Goal: Information Seeking & Learning: Learn about a topic

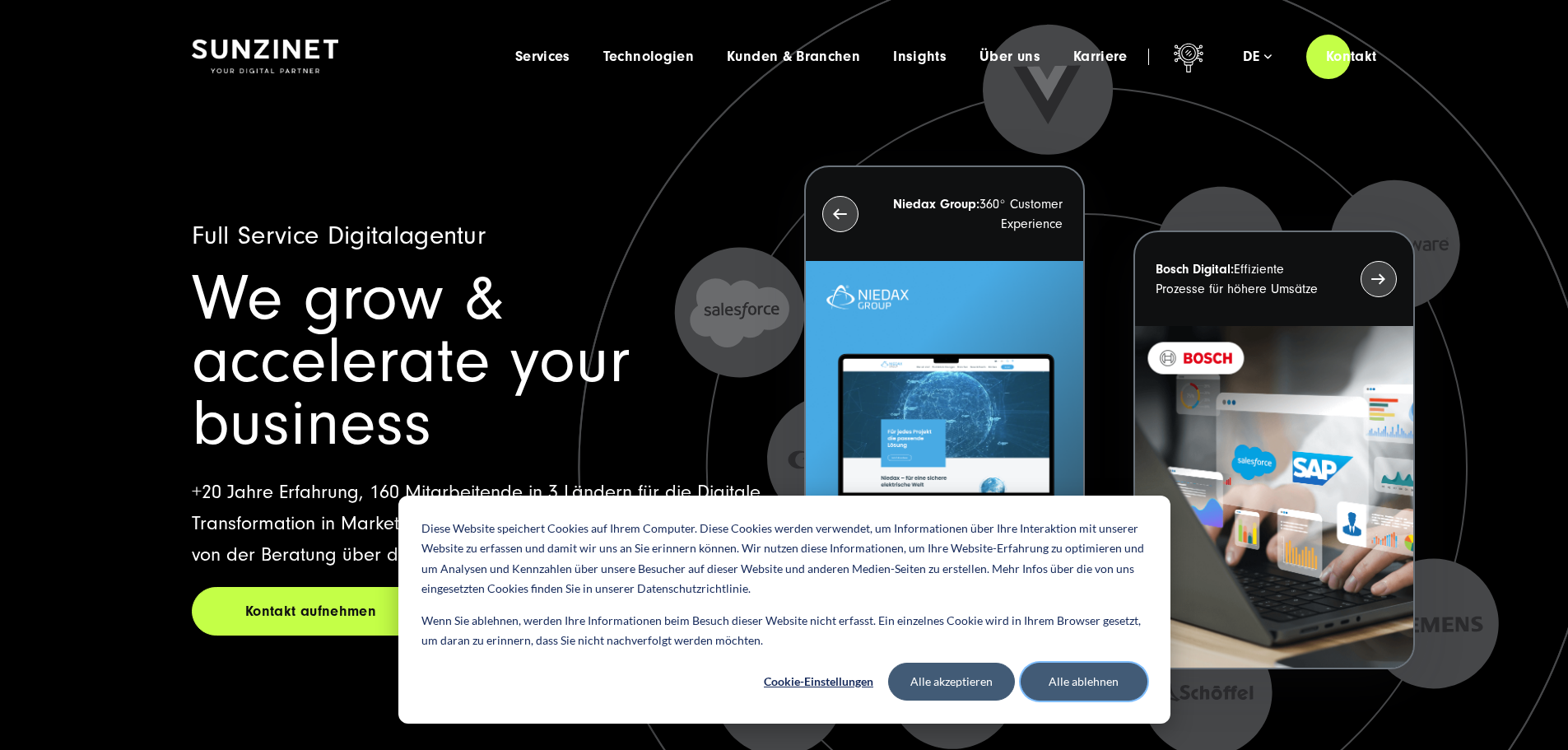
click at [1102, 688] on button "Alle ablehnen" at bounding box center [1084, 681] width 127 height 38
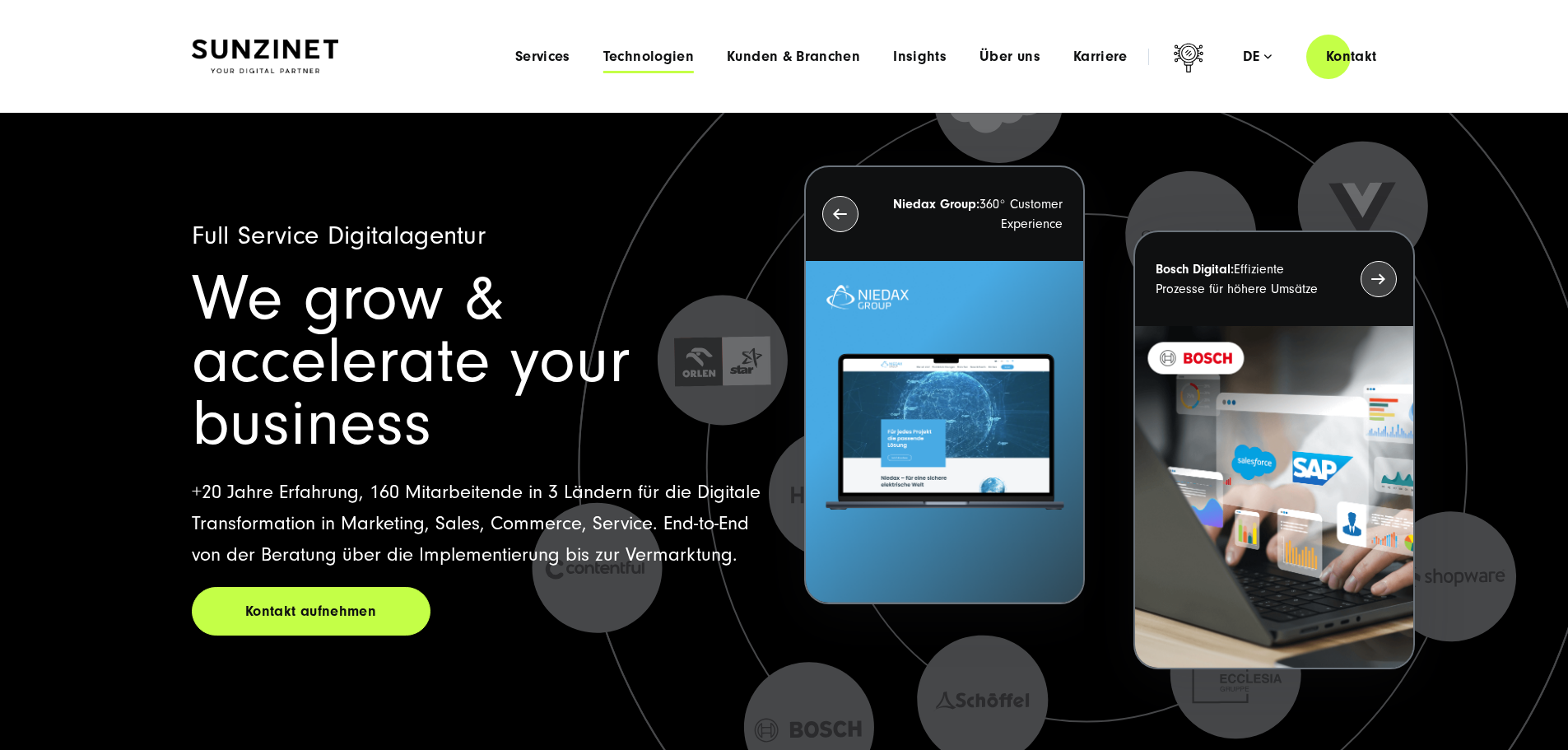
click at [603, 55] on span "Technologien" at bounding box center [648, 56] width 91 height 17
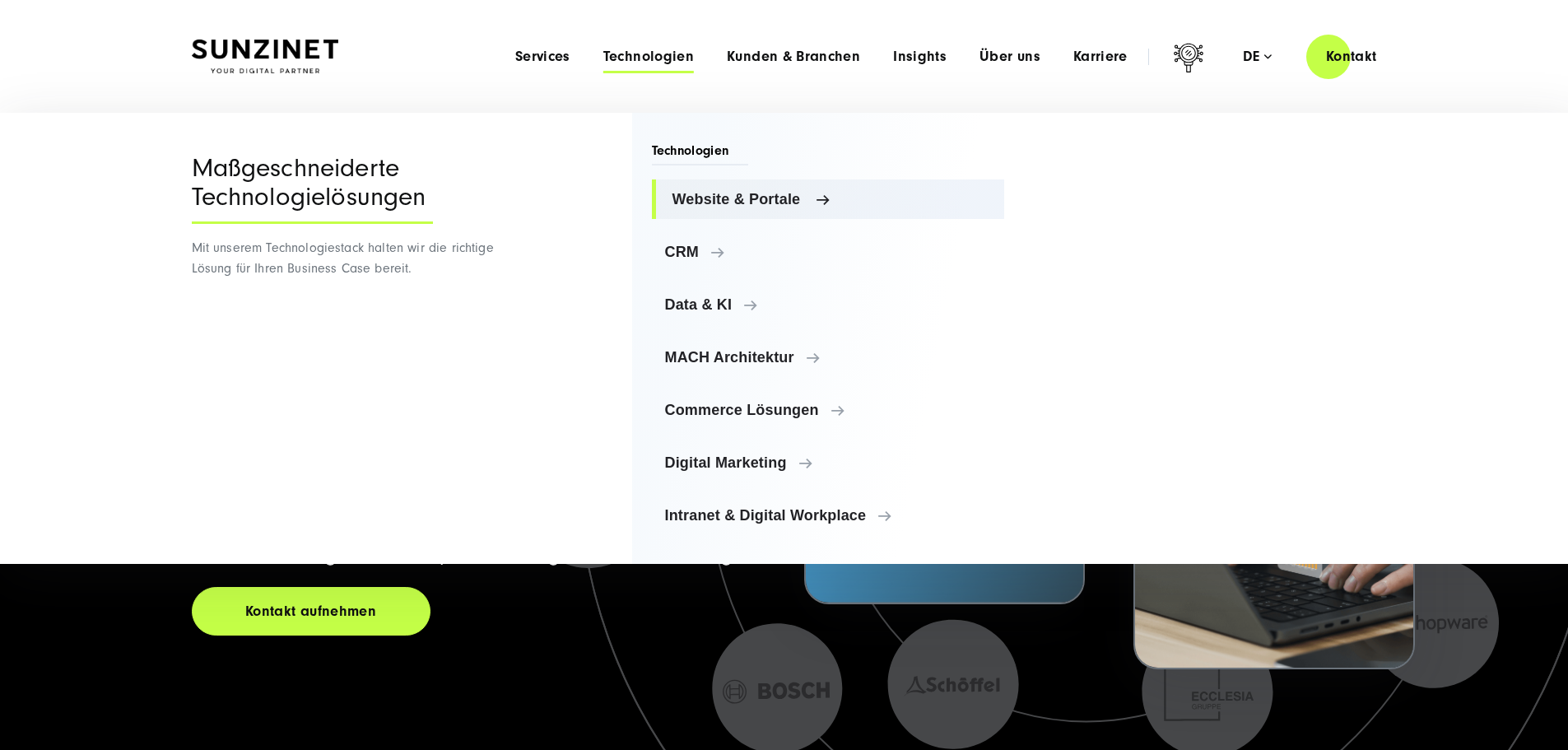
click at [710, 200] on span "Website & Portale" at bounding box center [832, 199] width 319 height 17
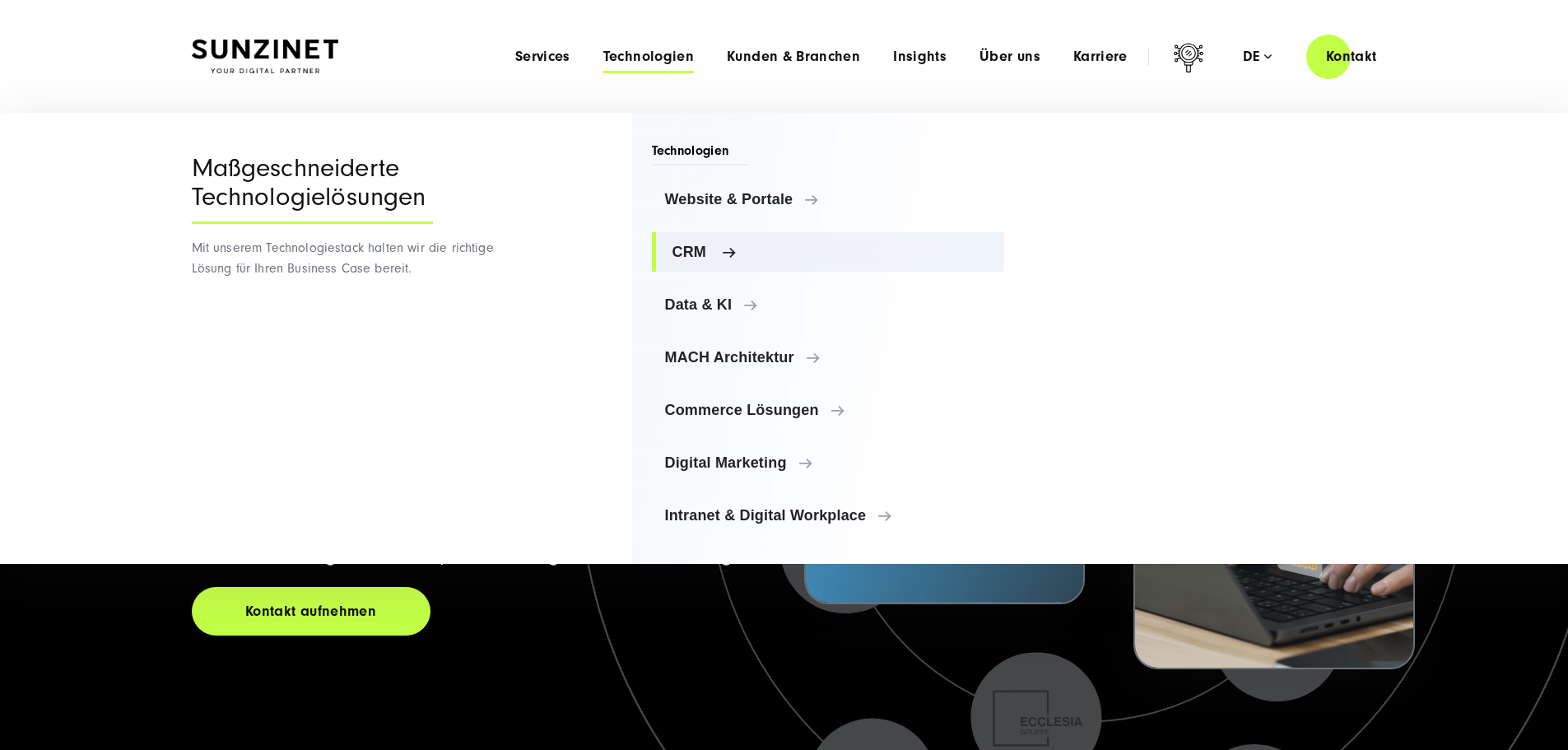
click at [693, 249] on span "CRM" at bounding box center [832, 251] width 319 height 17
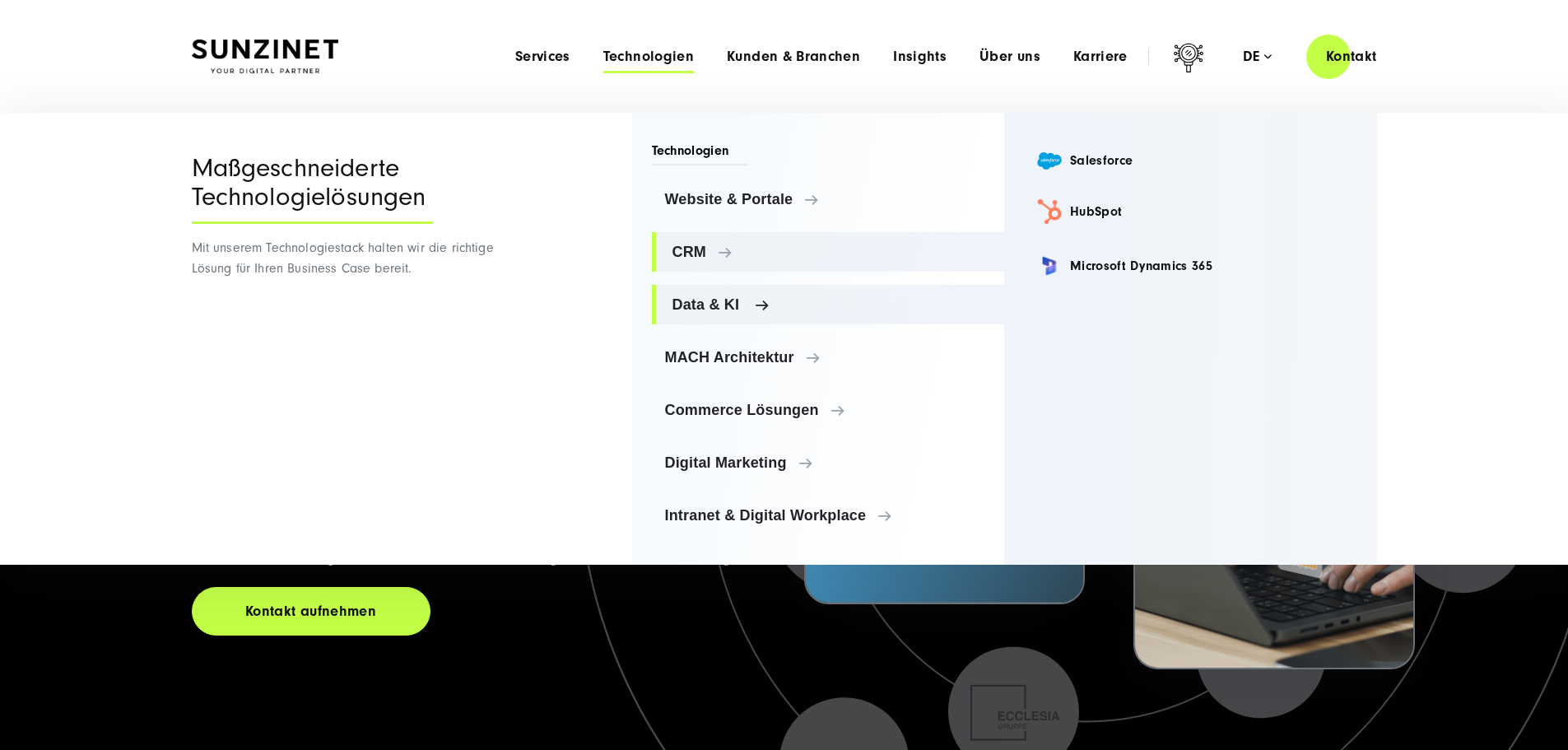
click at [704, 307] on span "Data & KI" at bounding box center [832, 304] width 319 height 17
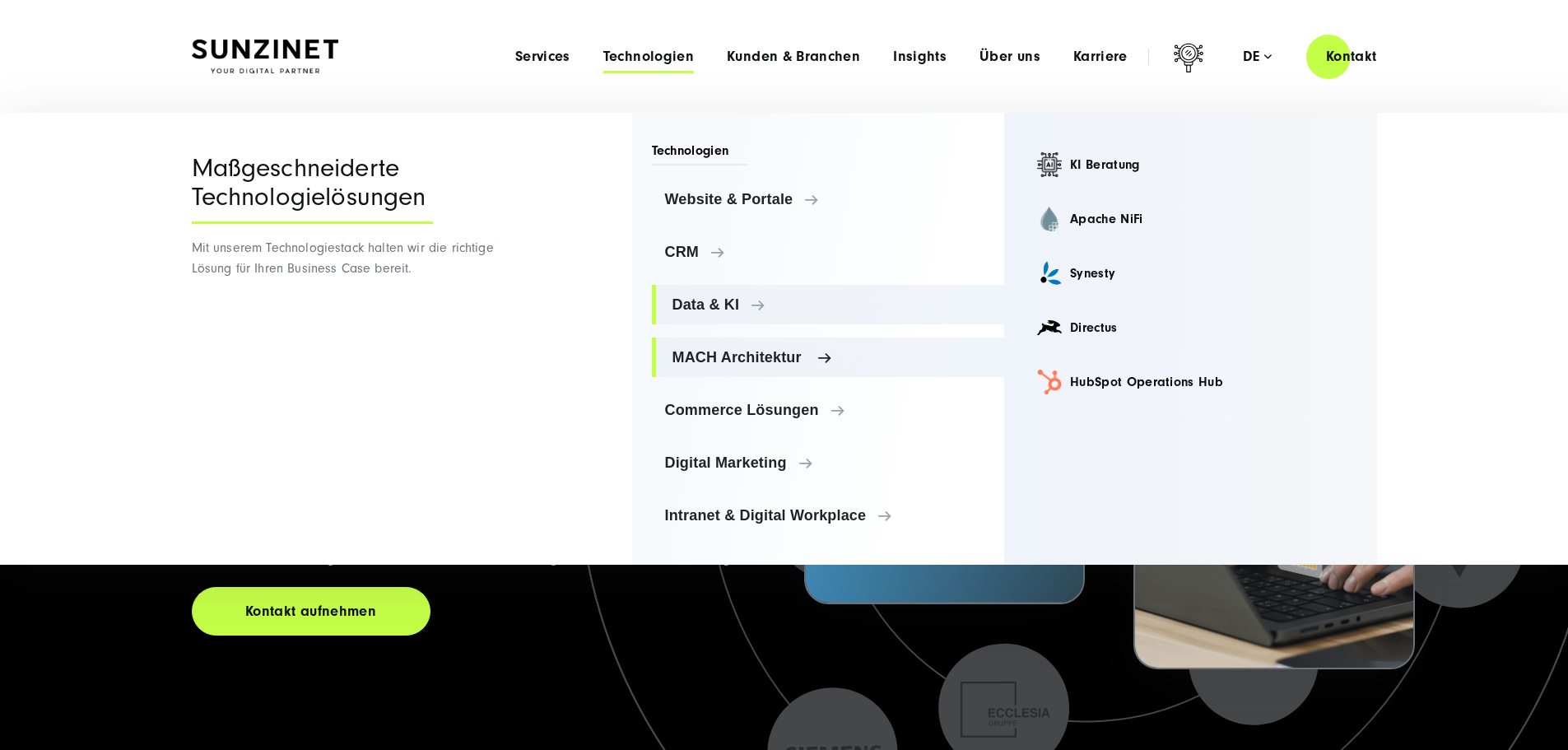
click at [721, 368] on link "MACH Architektur" at bounding box center [828, 357] width 354 height 40
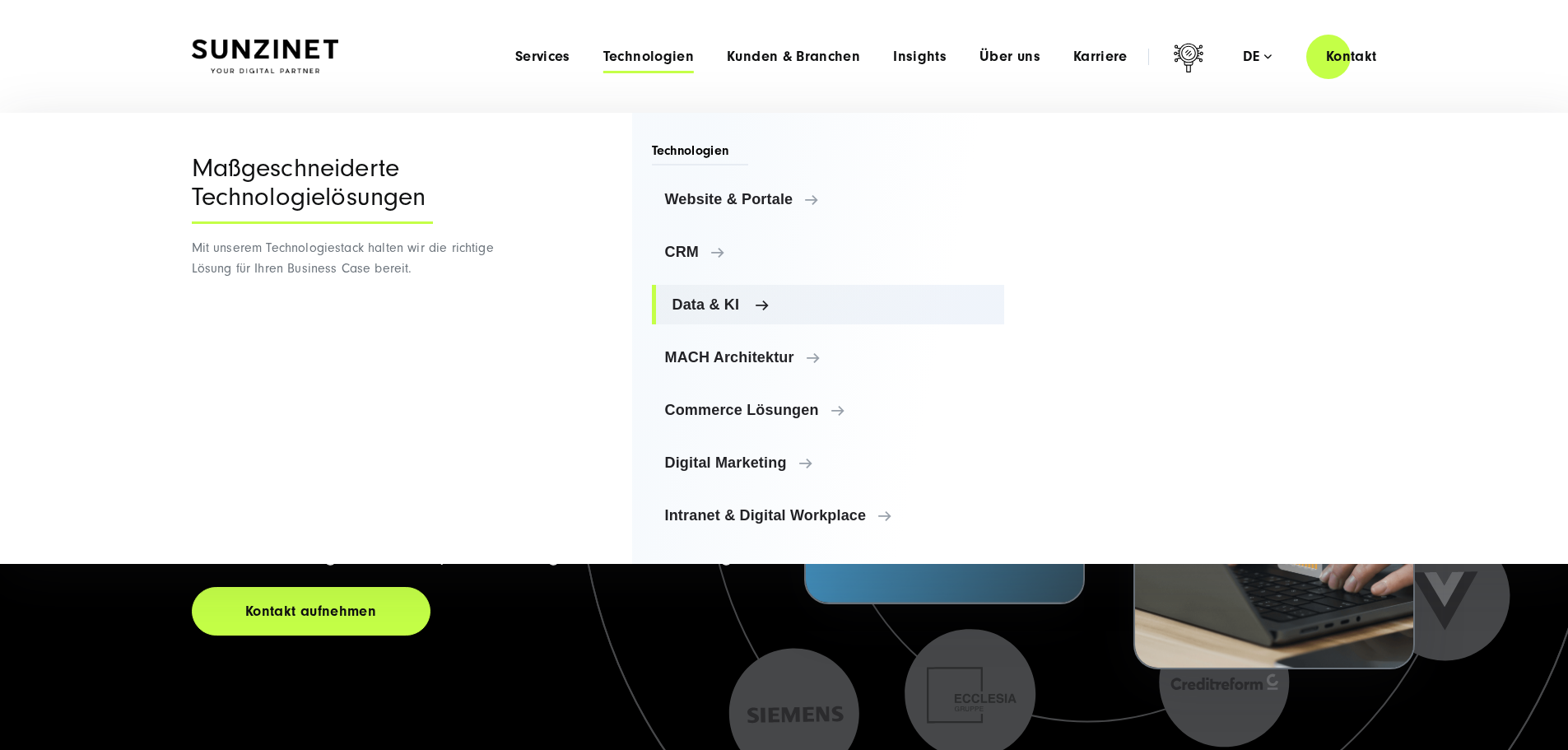
click at [694, 308] on span "Data & KI" at bounding box center [832, 304] width 319 height 17
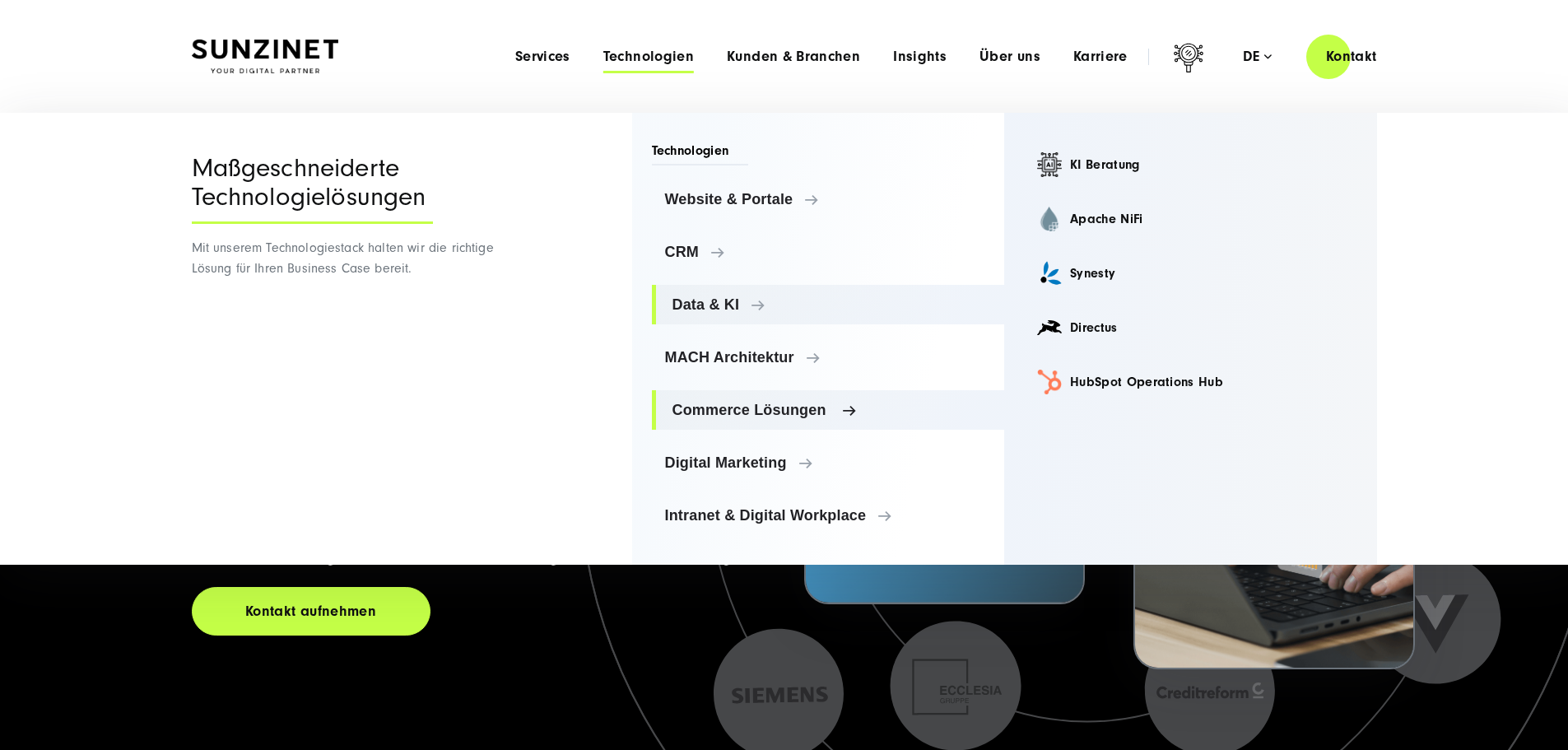
click at [724, 404] on span "Commerce Lösungen" at bounding box center [832, 410] width 319 height 17
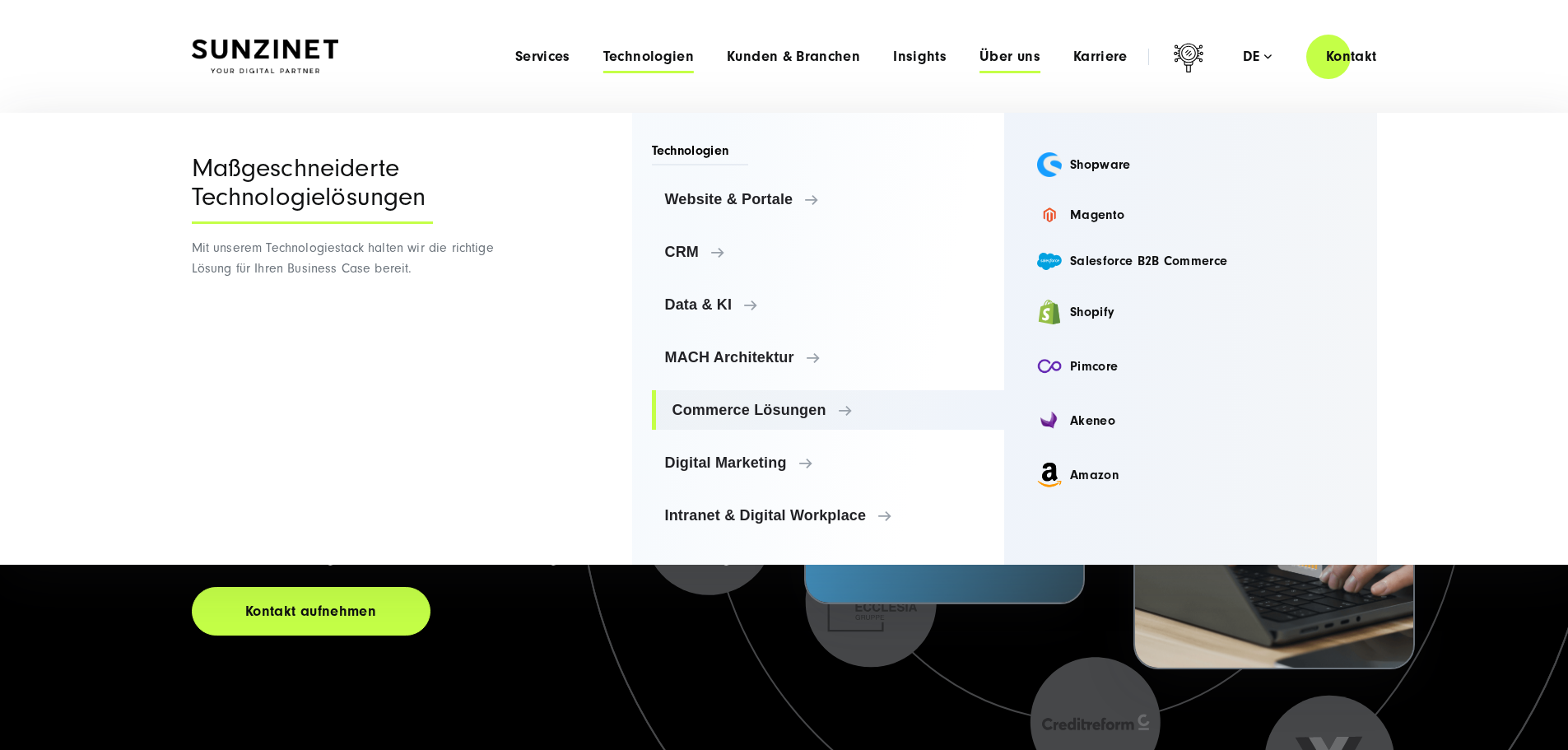
click at [980, 56] on span "Über uns" at bounding box center [1010, 56] width 61 height 17
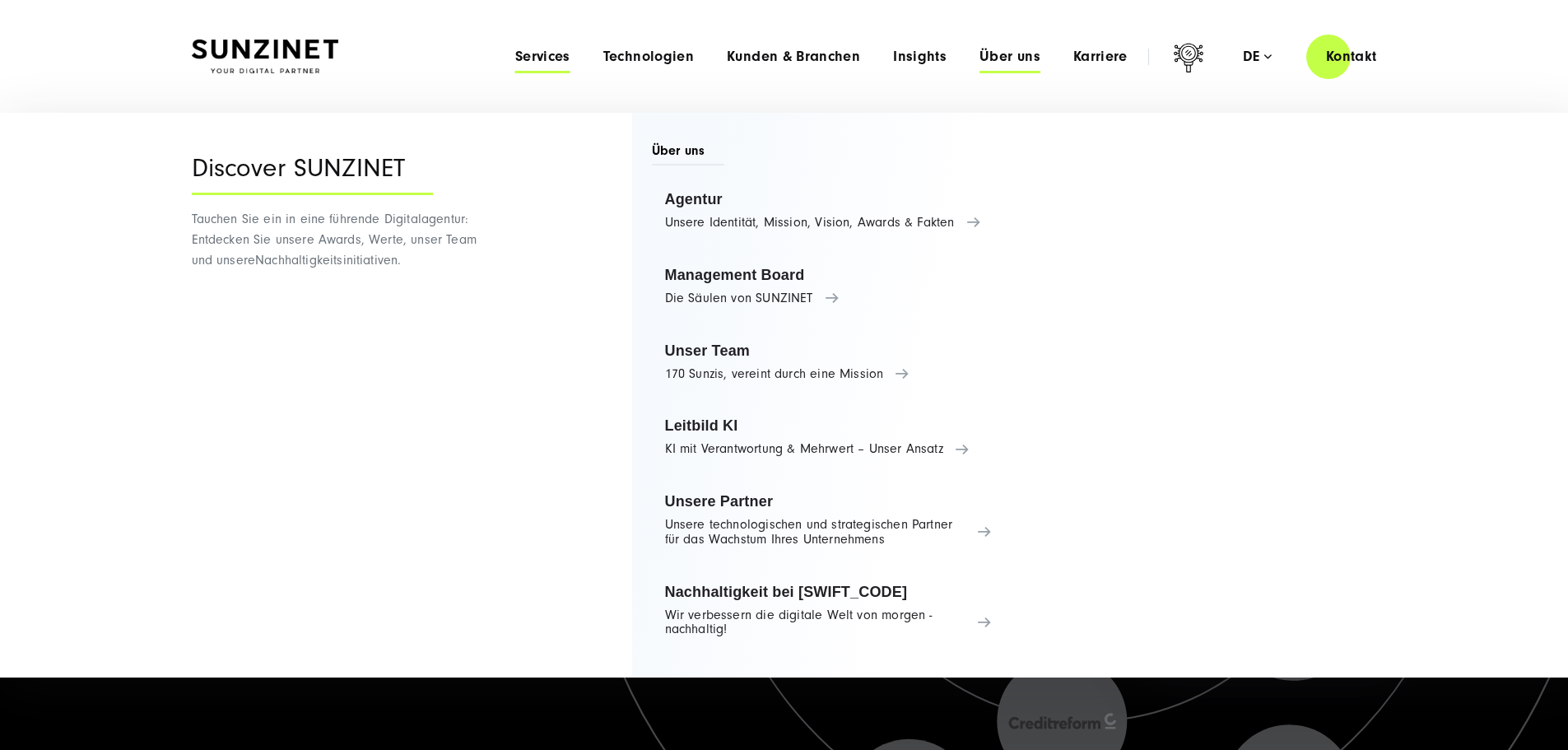
click at [515, 59] on span "Services" at bounding box center [543, 56] width 55 height 17
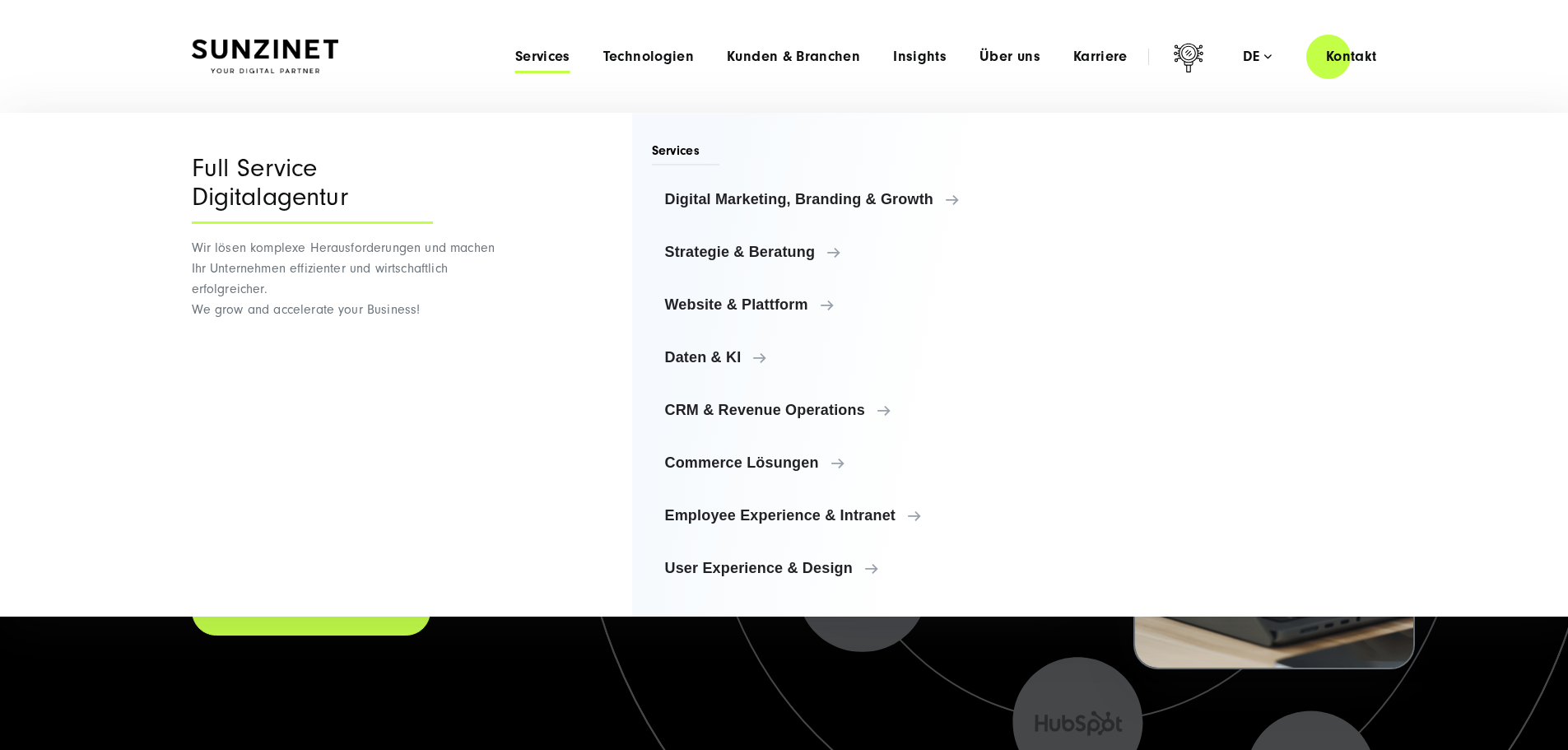
click at [730, 440] on ul "Digital Marketing, Branding & Growth Digital Marketing, Branding & Growth Digit…" at bounding box center [828, 383] width 354 height 408
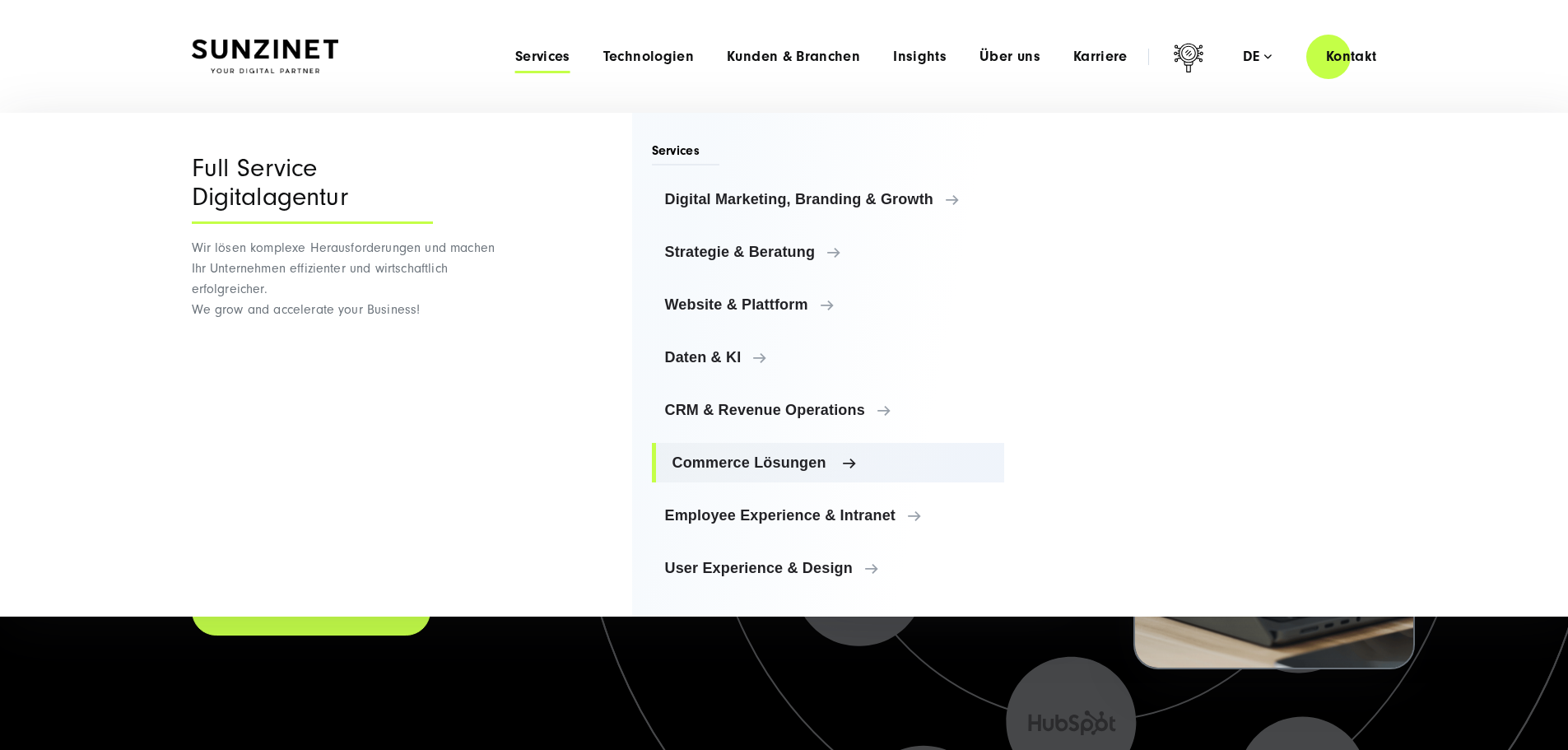
click at [741, 456] on span "Commerce Lösungen" at bounding box center [832, 462] width 319 height 17
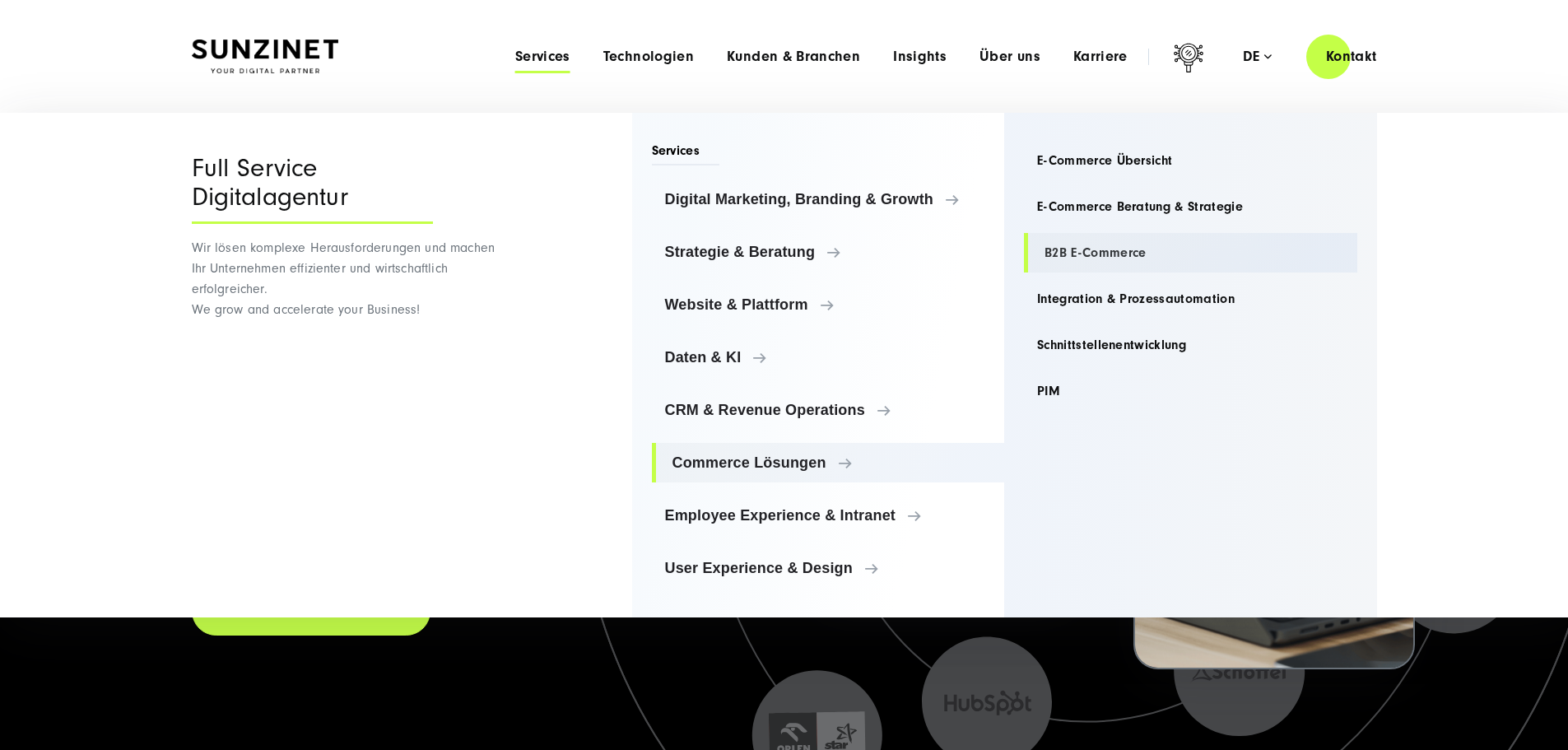
click at [1105, 255] on link "B2B E-Commerce" at bounding box center [1190, 252] width 333 height 40
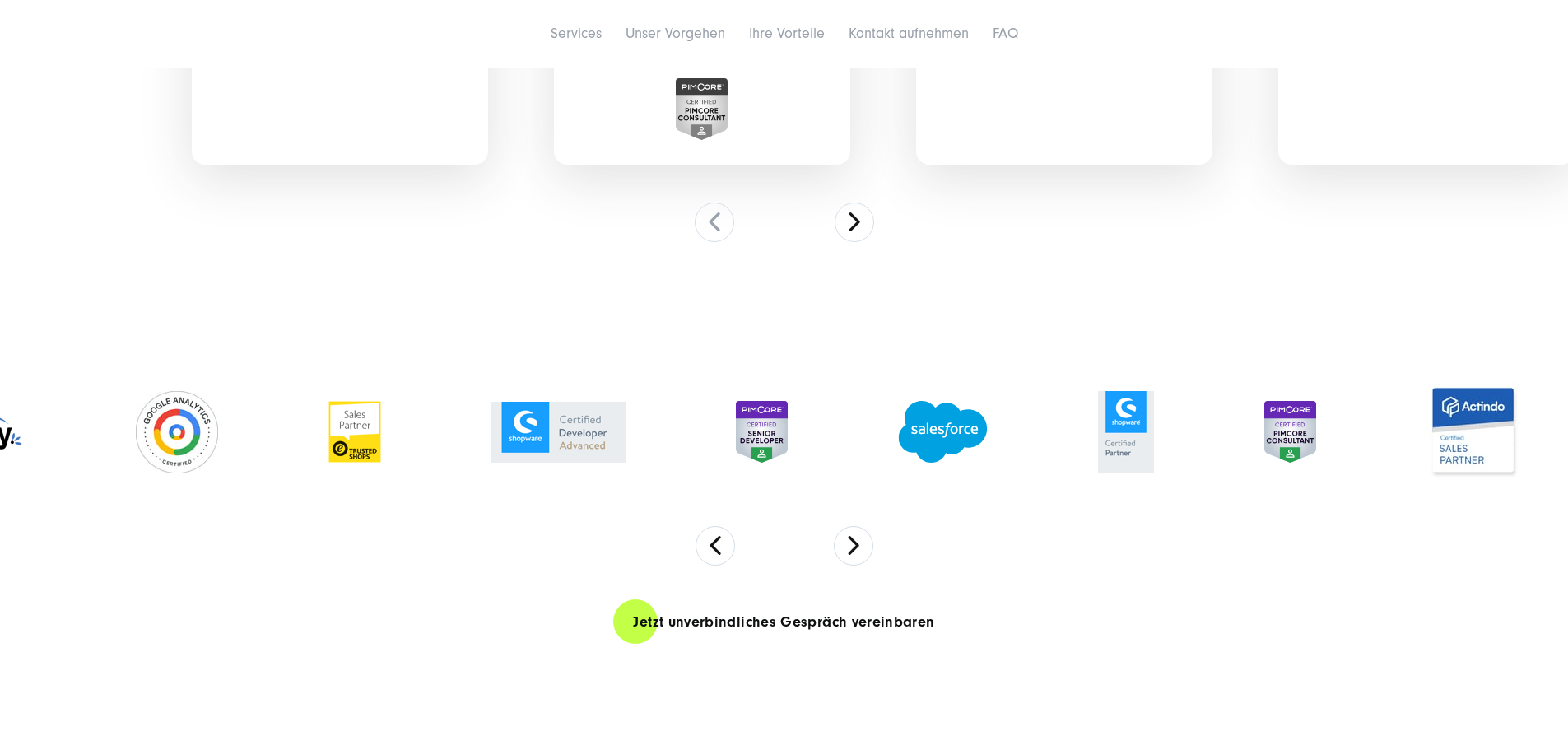
scroll to position [3621, 0]
click at [858, 240] on button at bounding box center [854, 220] width 40 height 40
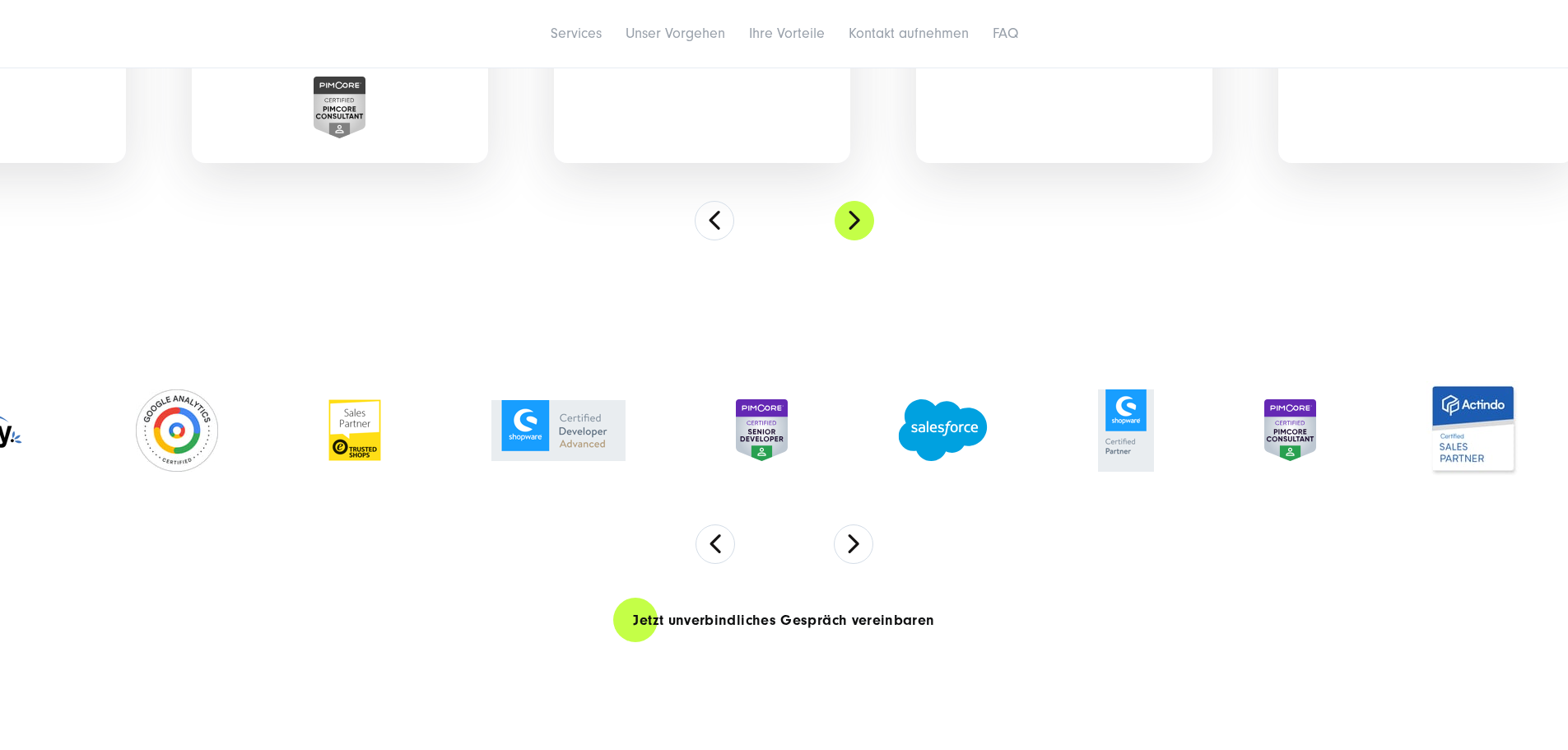
click at [858, 240] on button at bounding box center [854, 220] width 40 height 40
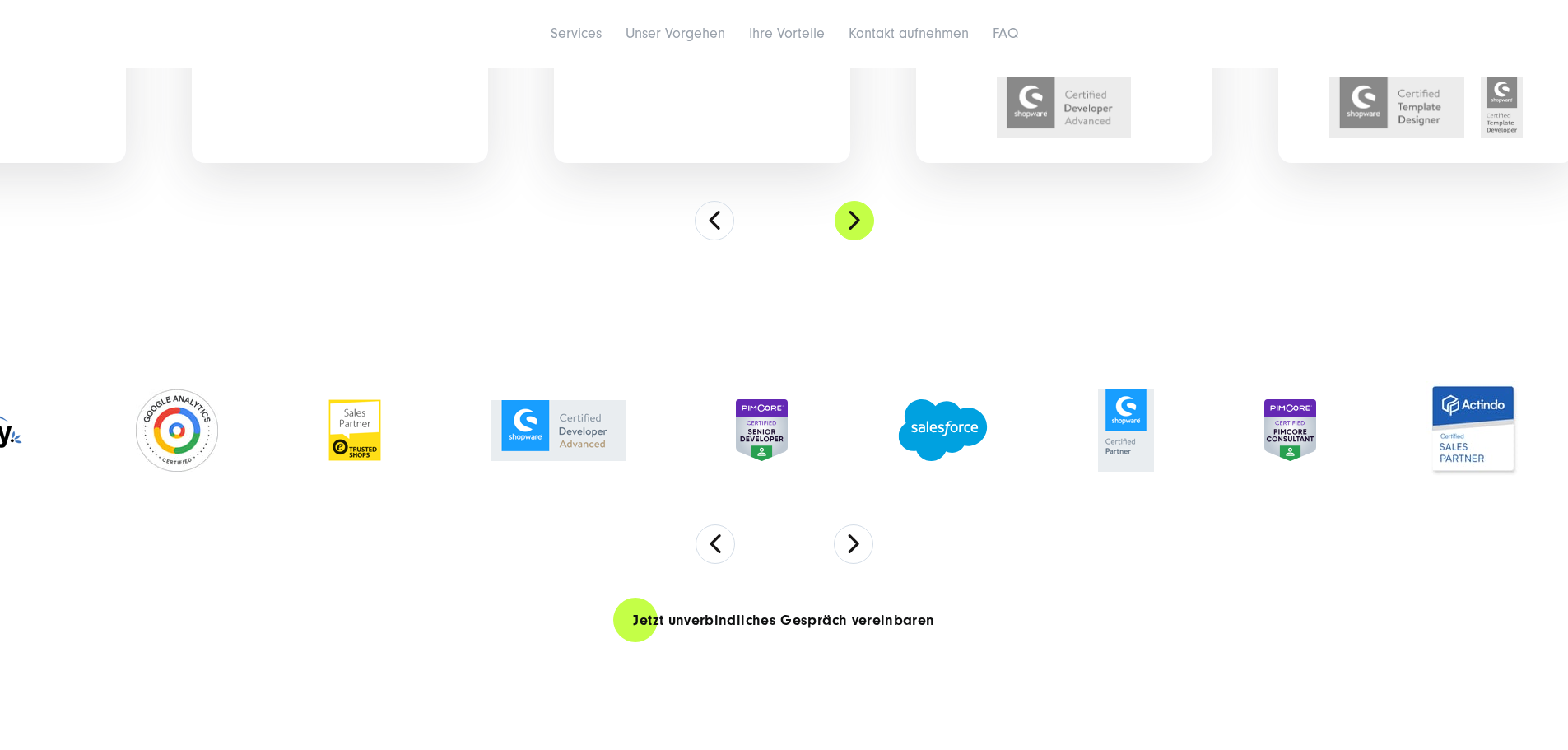
click at [858, 240] on button at bounding box center [854, 220] width 40 height 40
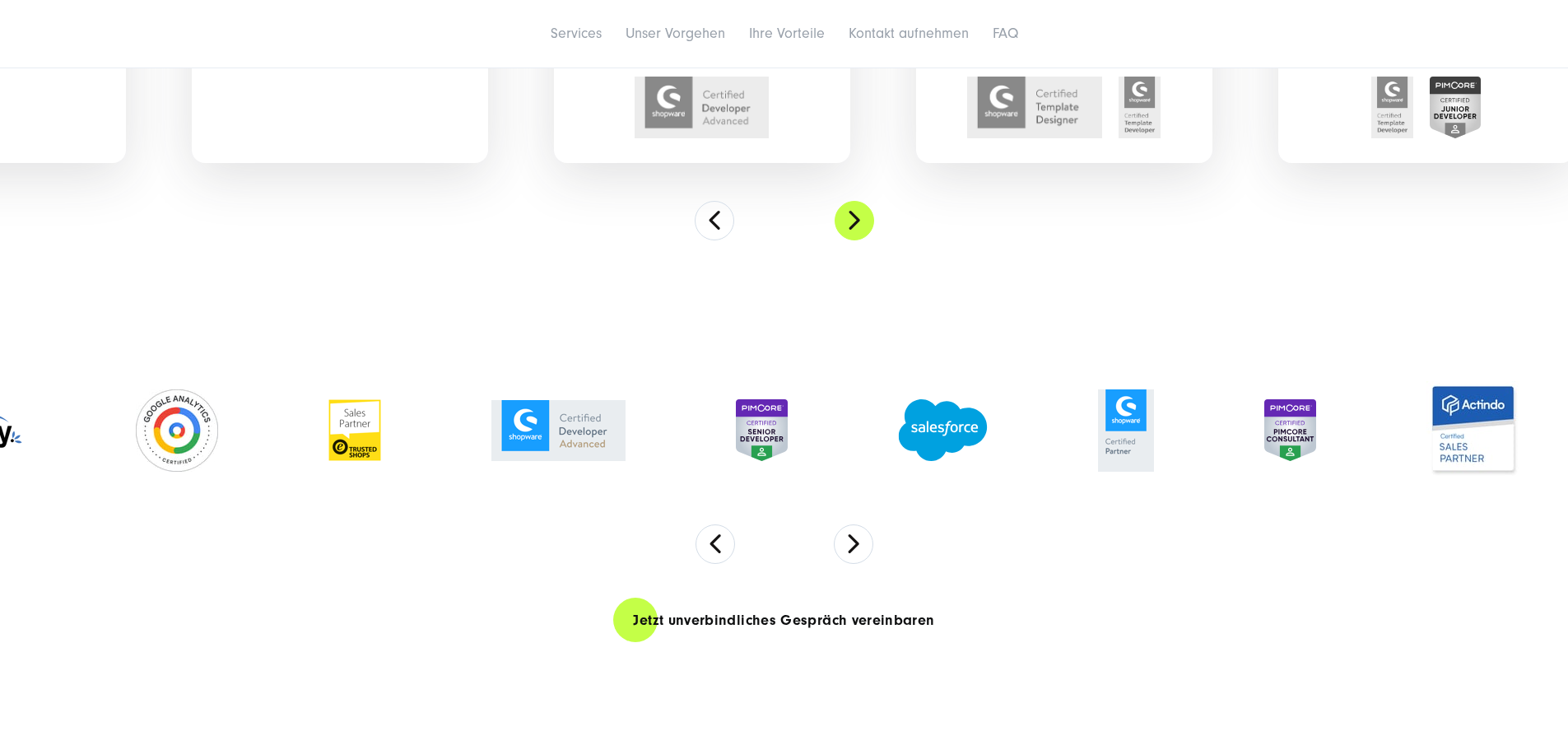
click at [858, 240] on button at bounding box center [854, 220] width 40 height 40
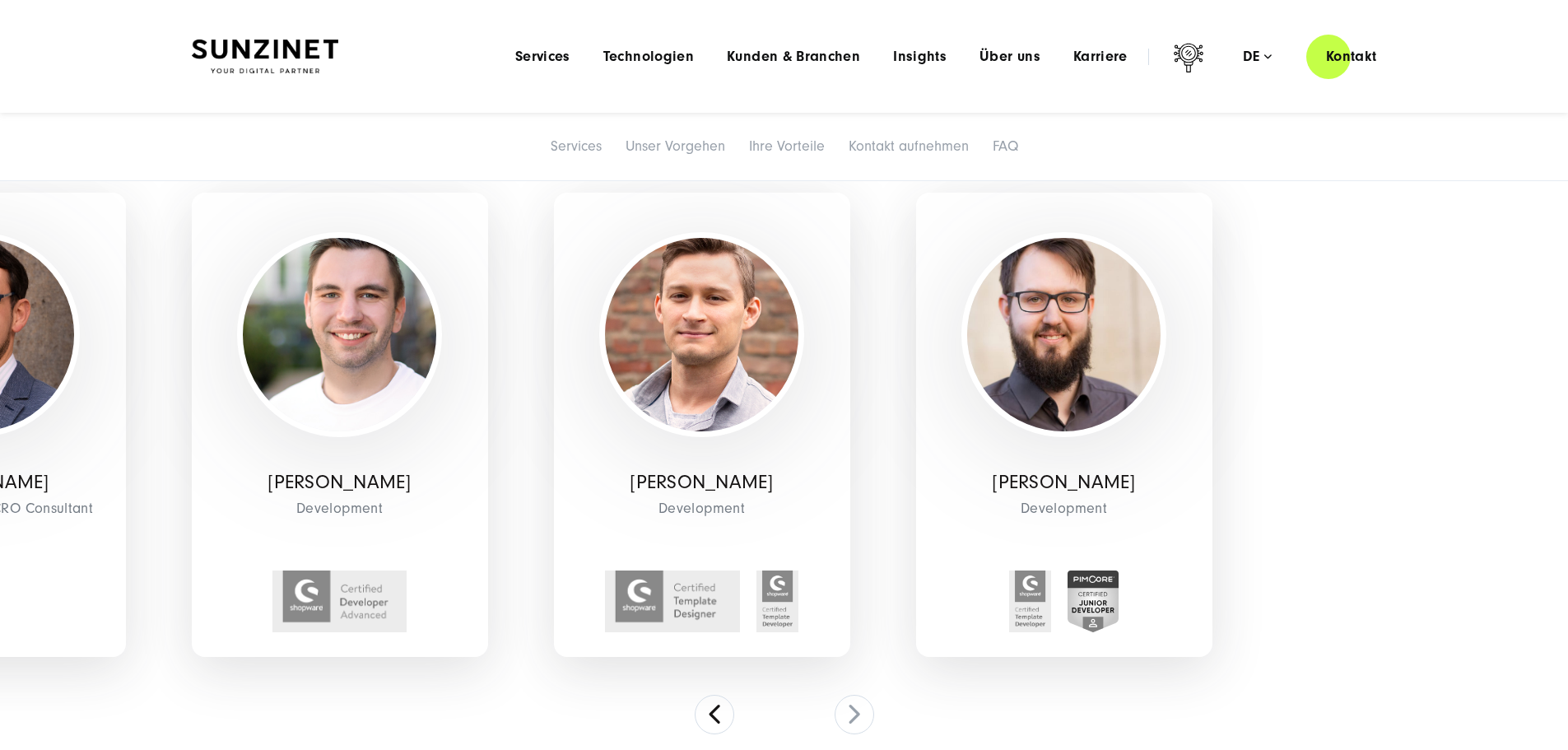
scroll to position [3045, 0]
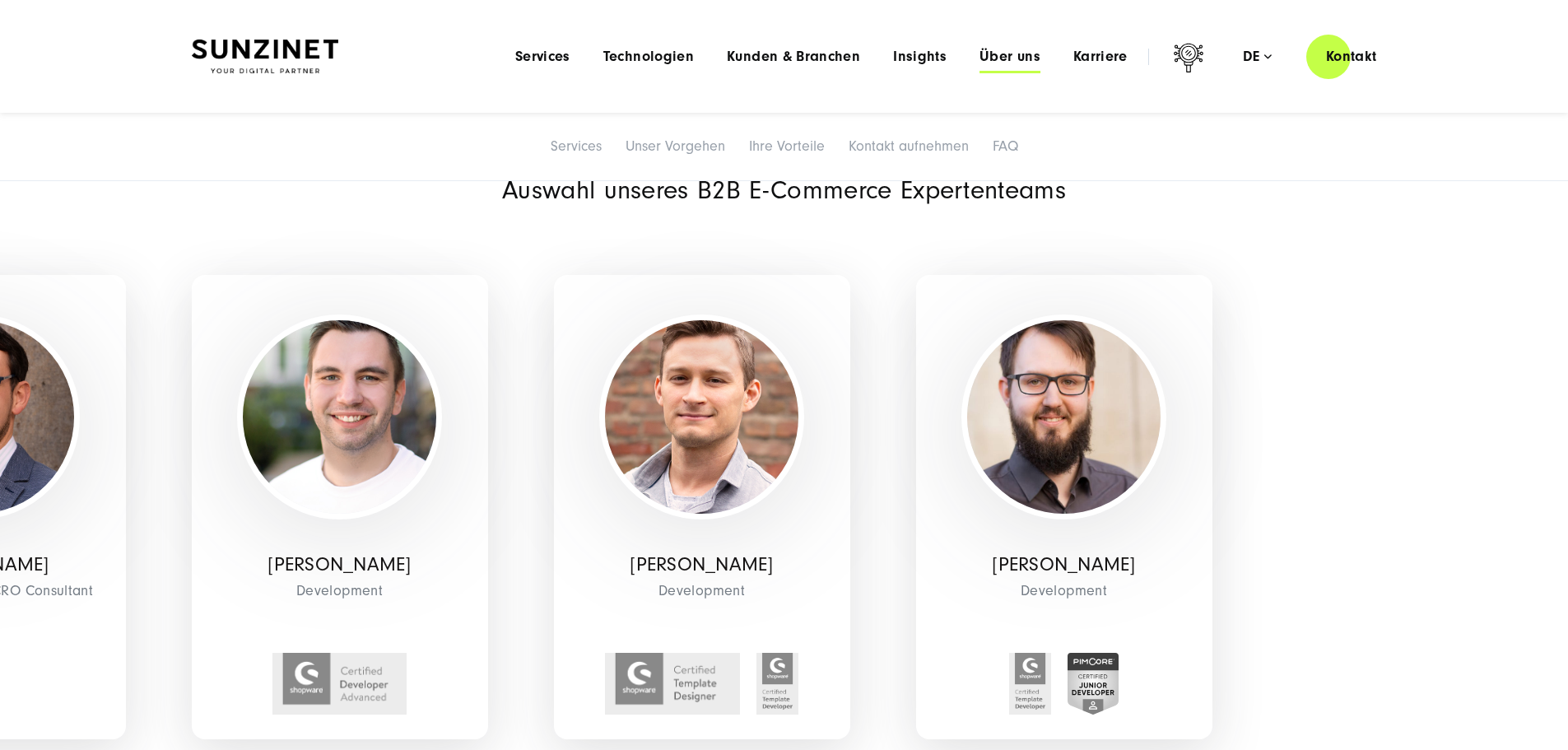
click at [980, 58] on span "Über uns" at bounding box center [1010, 56] width 61 height 17
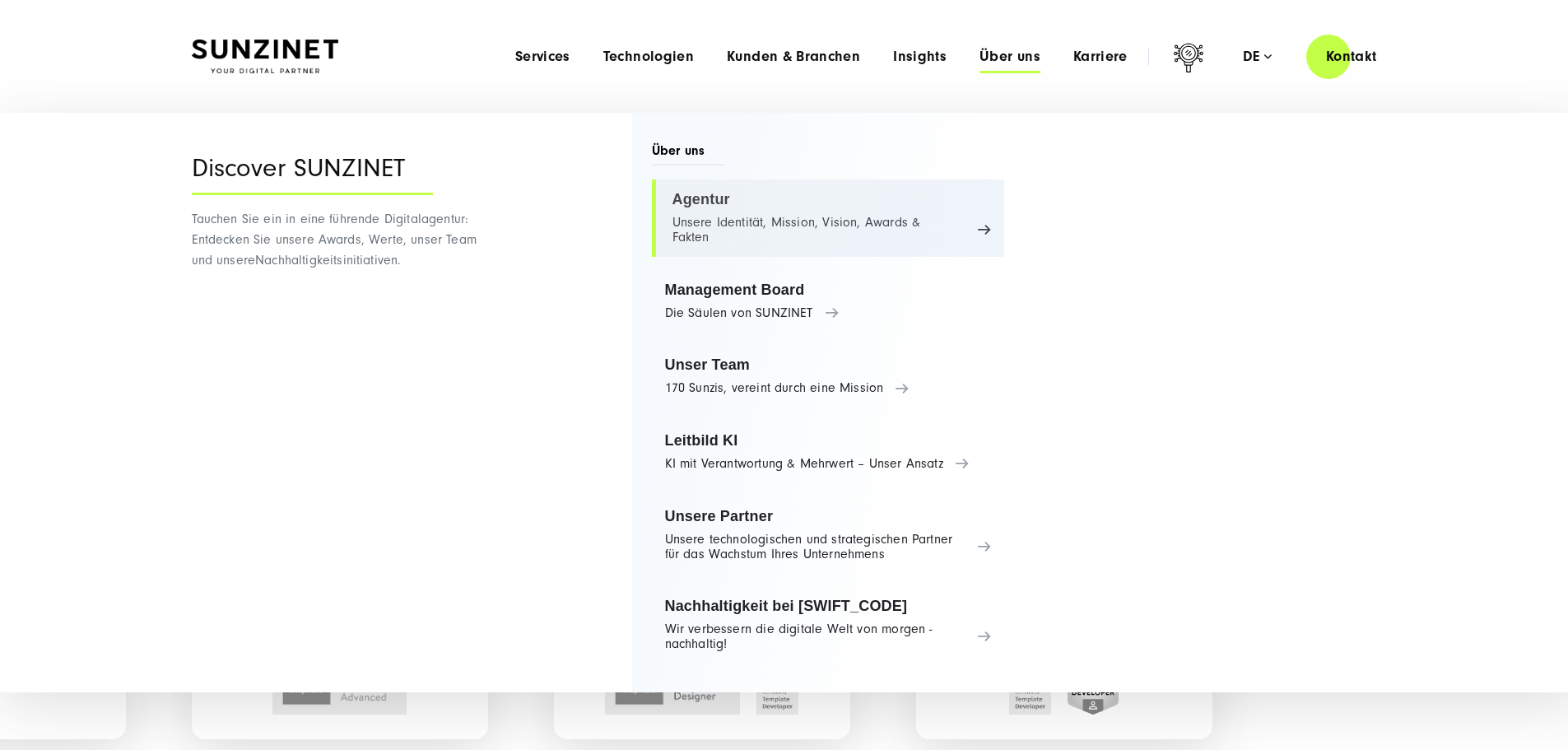
click at [729, 210] on link "Agentur Unsere Identität, Mission, Vision, Awards & Fakten" at bounding box center [828, 218] width 354 height 77
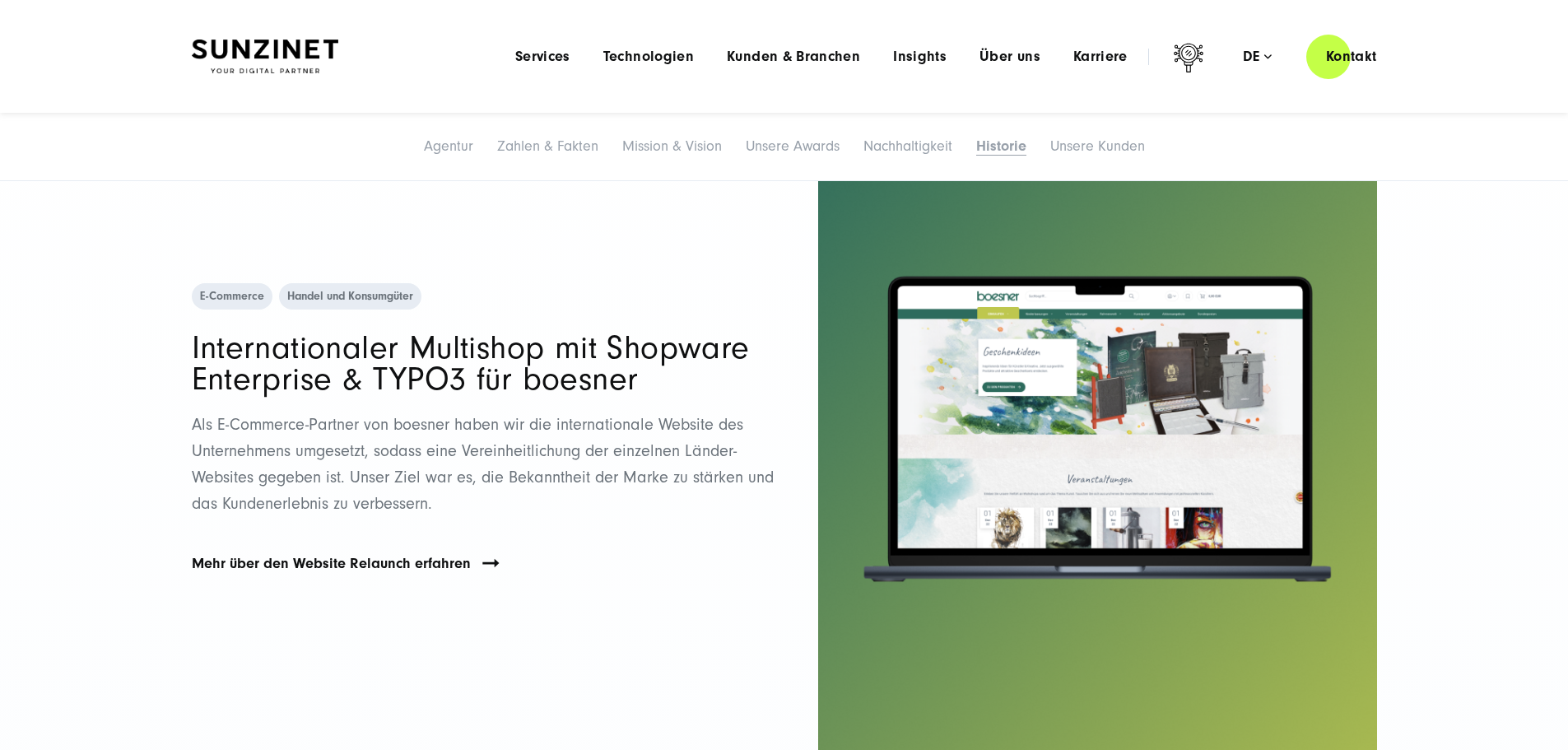
scroll to position [9052, 0]
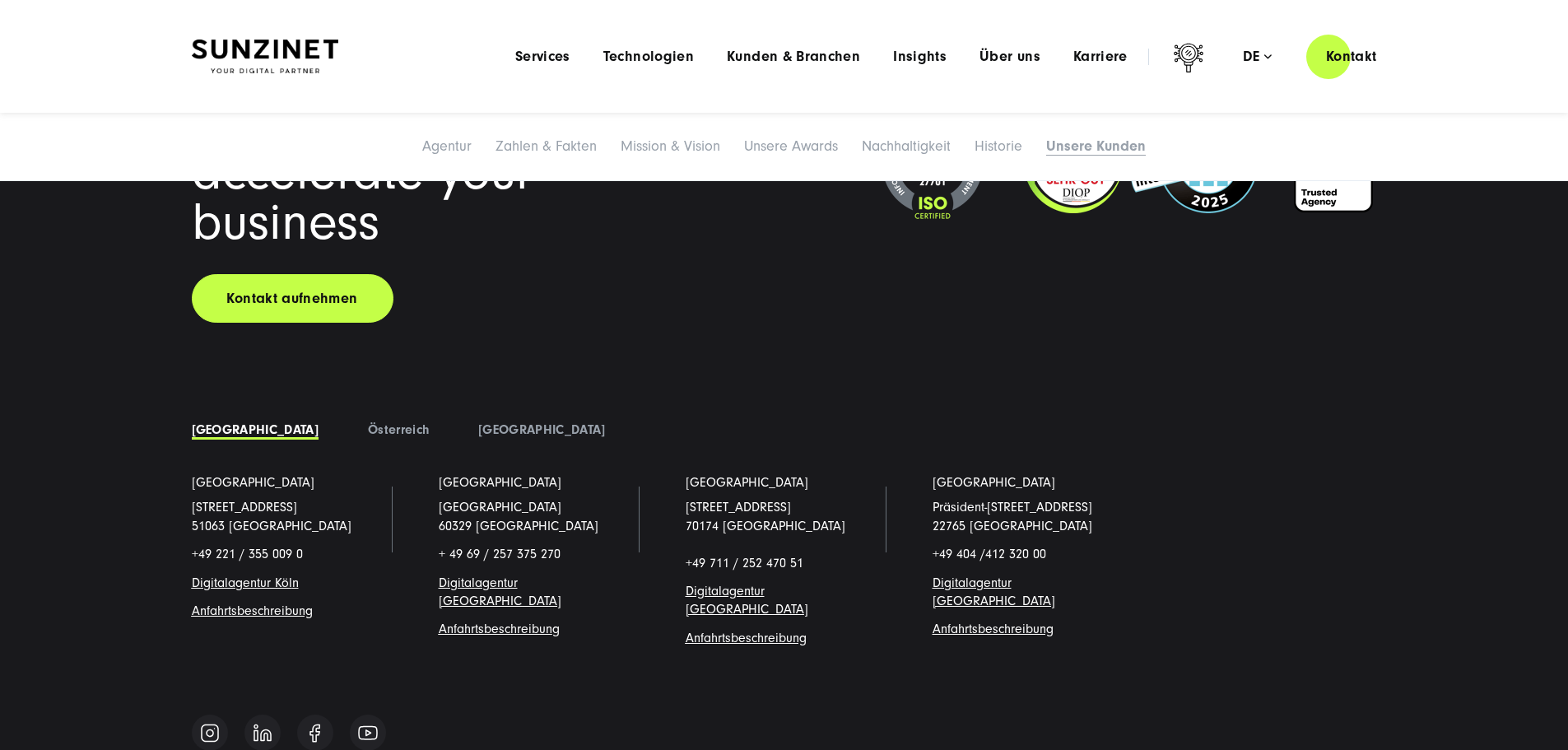
scroll to position [12837, 0]
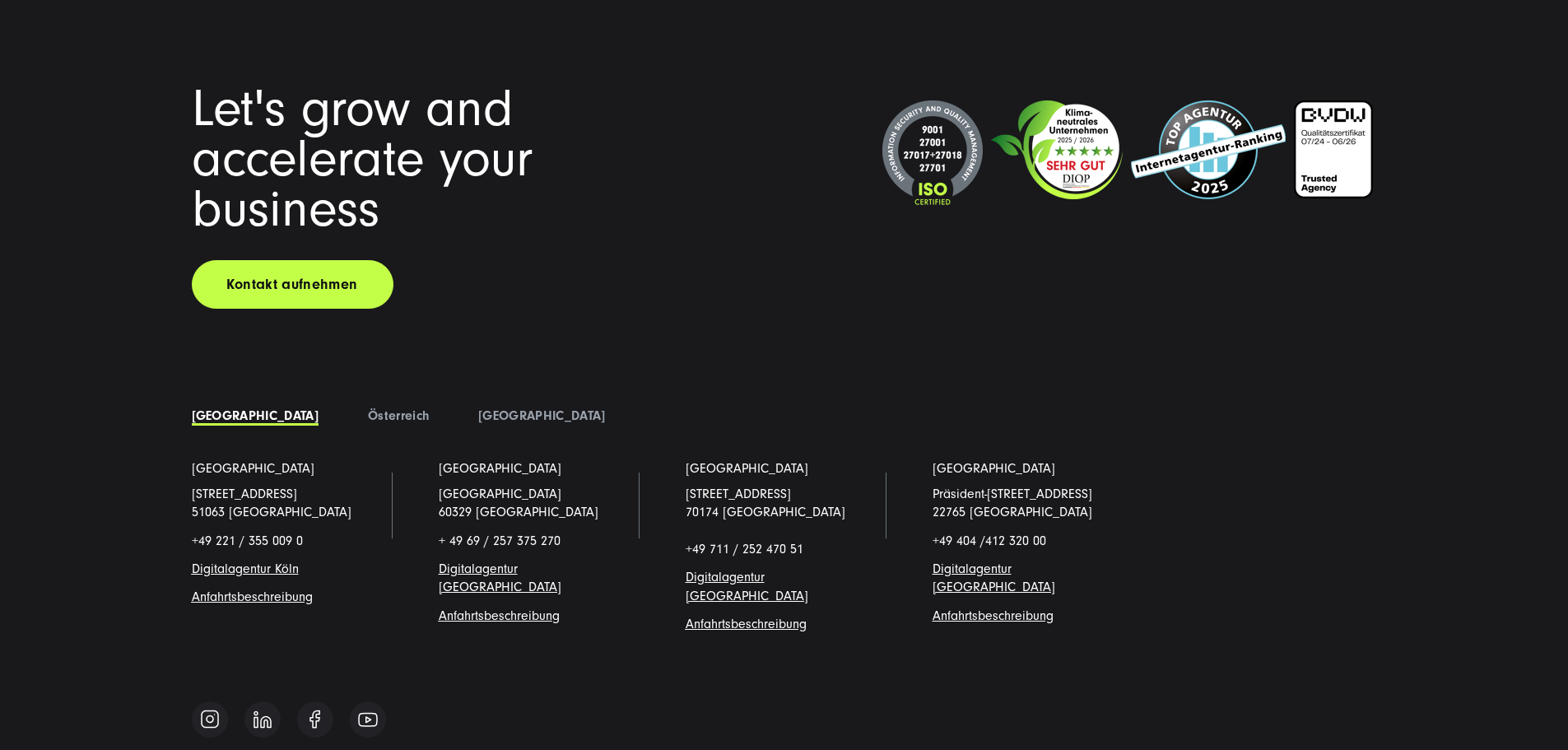
scroll to position [5050, 0]
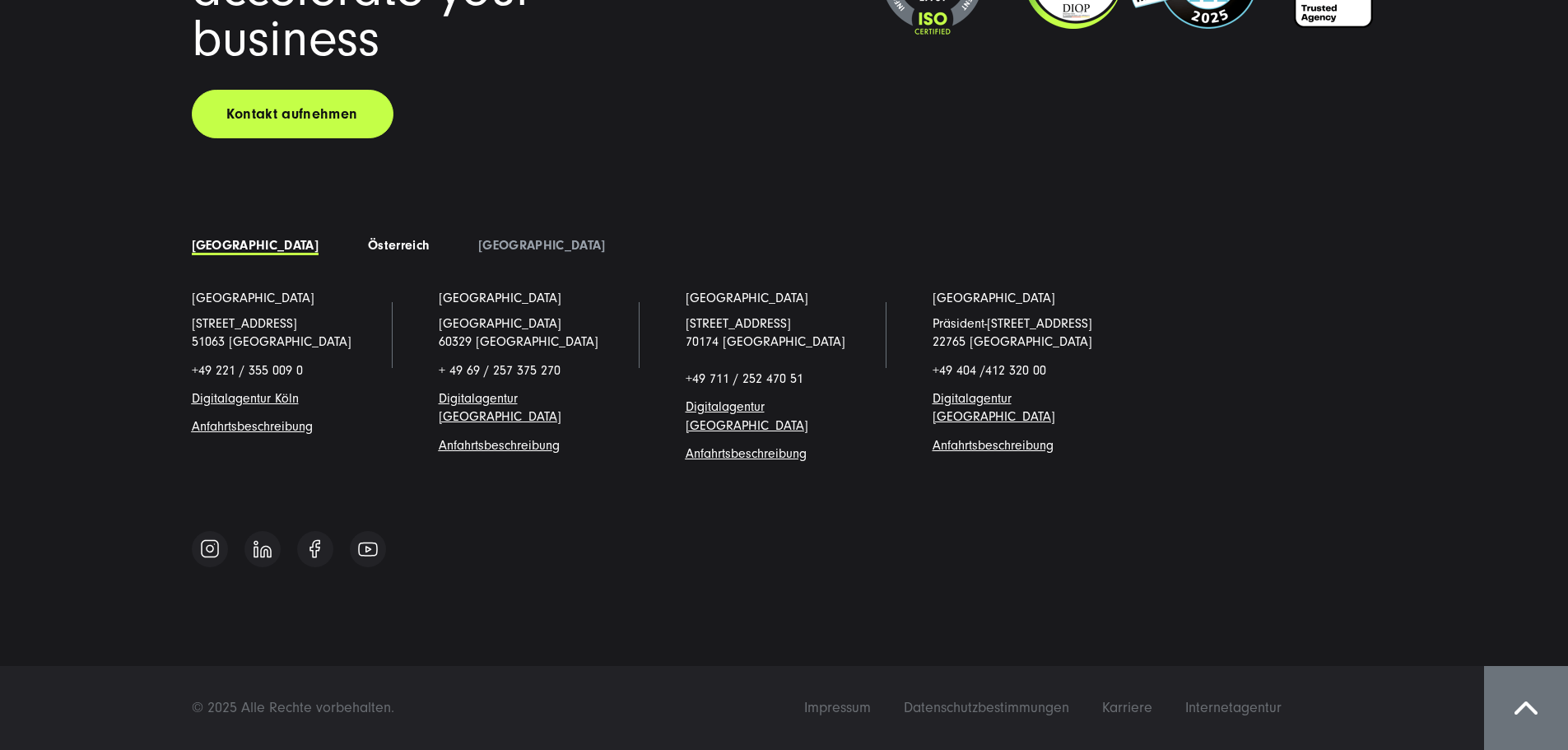
click at [368, 251] on link "Österreich" at bounding box center [397, 244] width 61 height 15
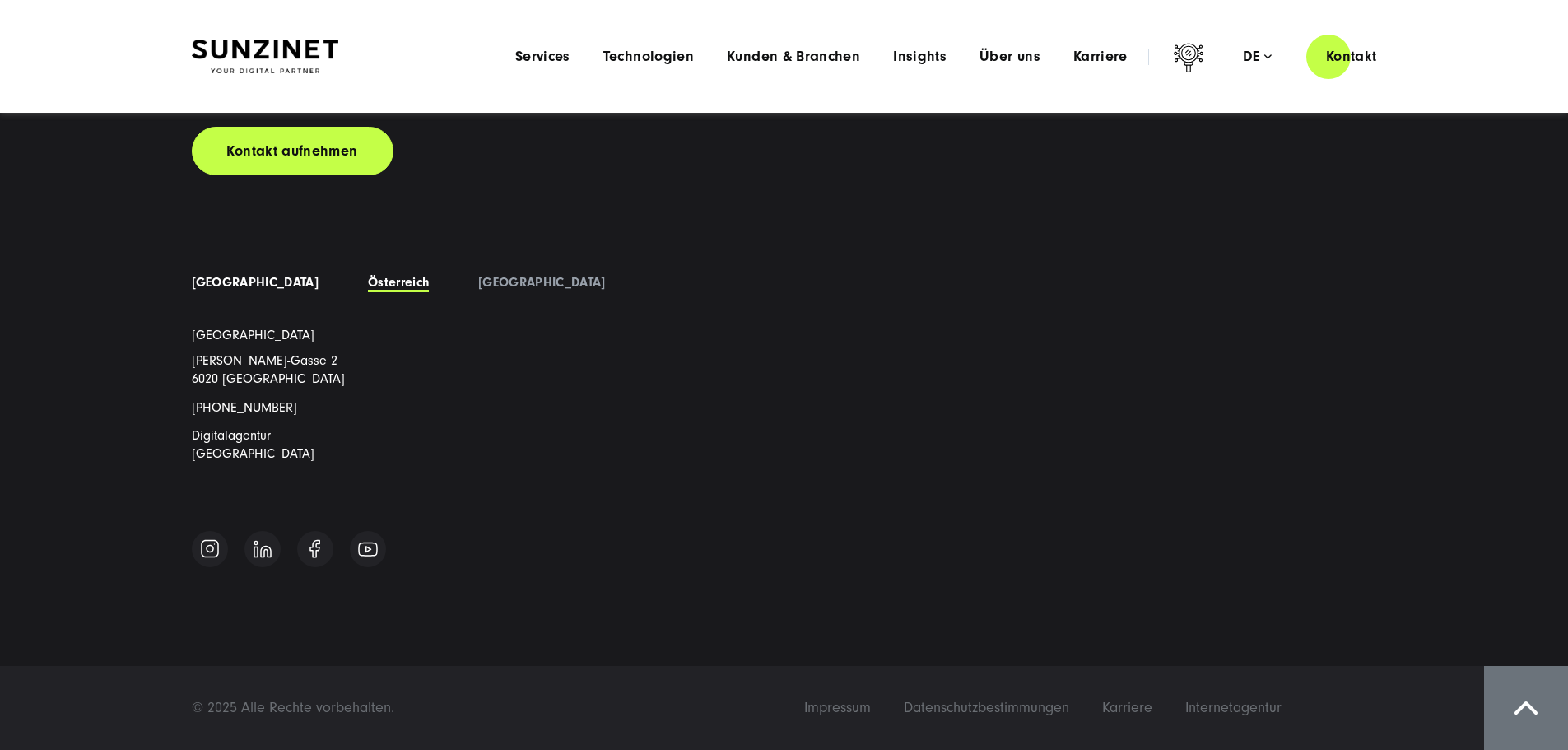
click at [222, 289] on link "[GEOGRAPHIC_DATA]" at bounding box center [255, 282] width 127 height 15
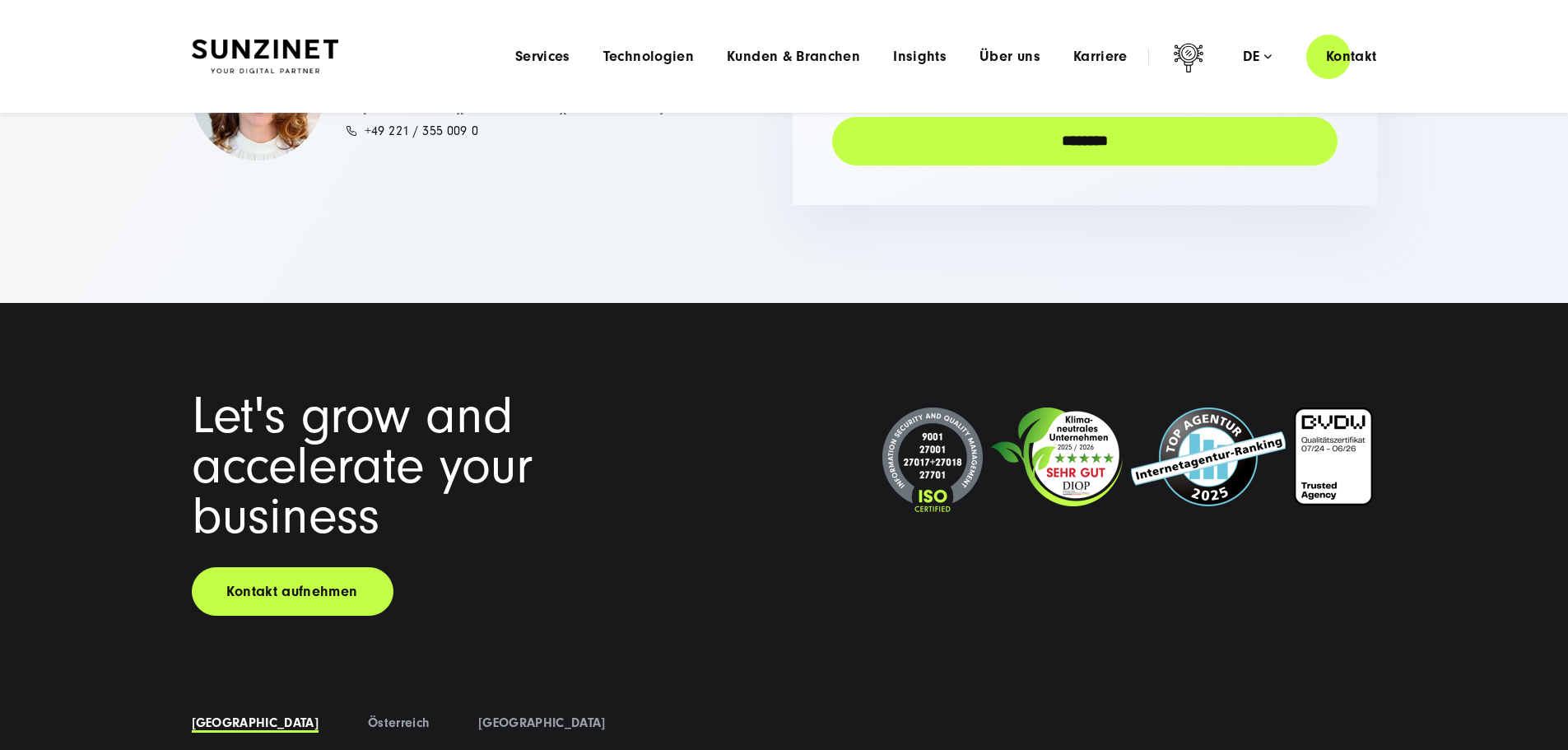
scroll to position [4263, 0]
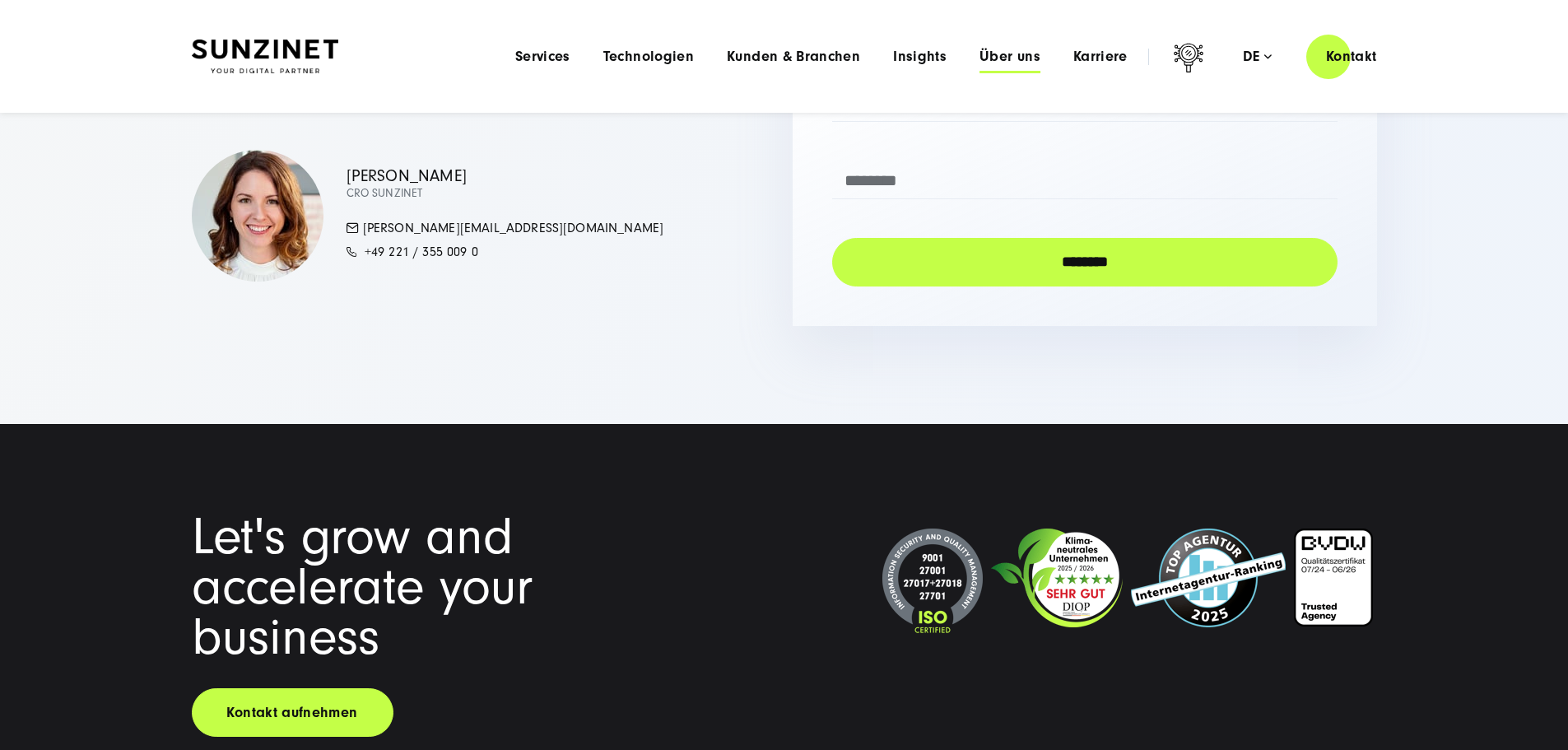
click at [980, 57] on span "Über uns" at bounding box center [1010, 56] width 61 height 17
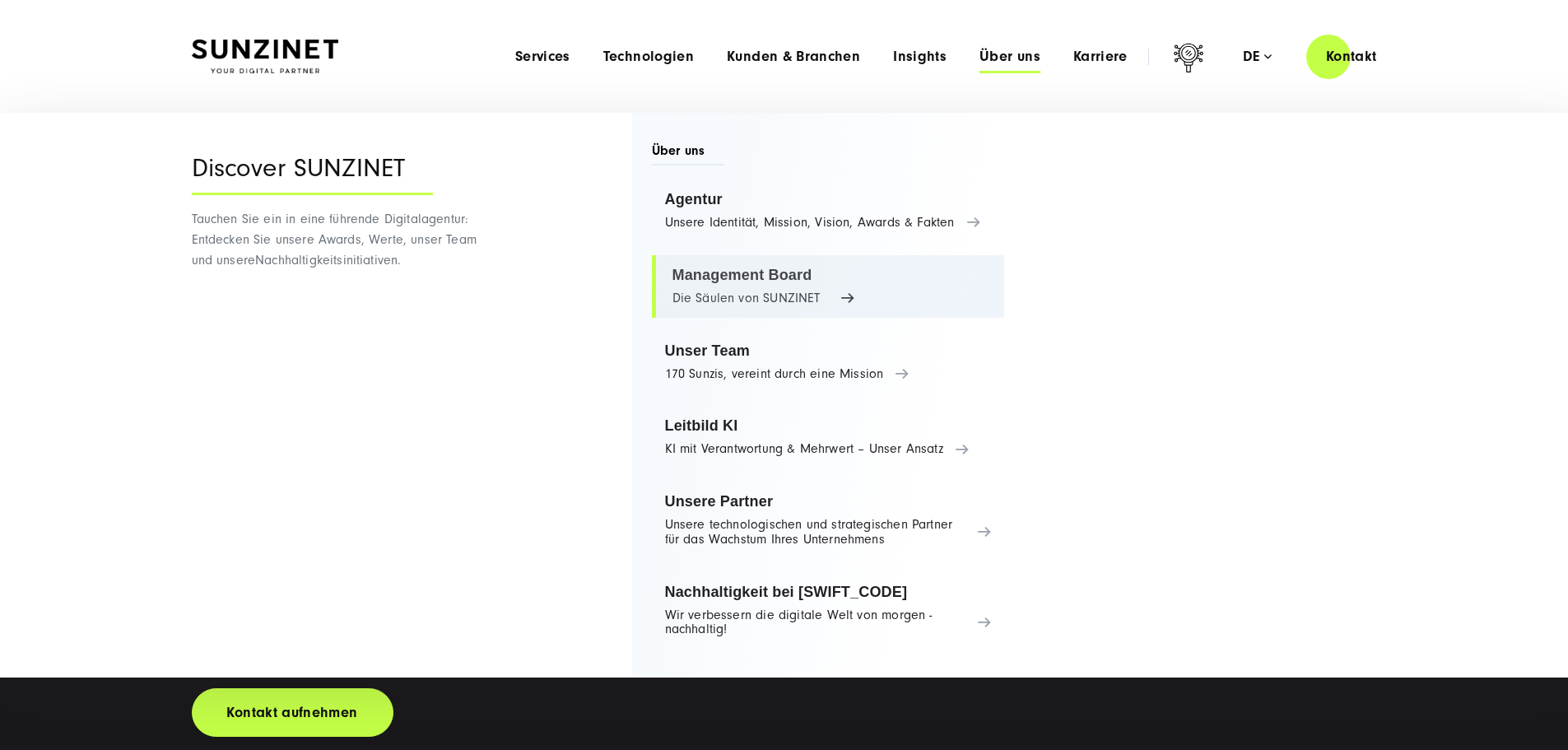
click at [767, 300] on link "Management Board Die Säulen von SUNZINET" at bounding box center [828, 286] width 354 height 62
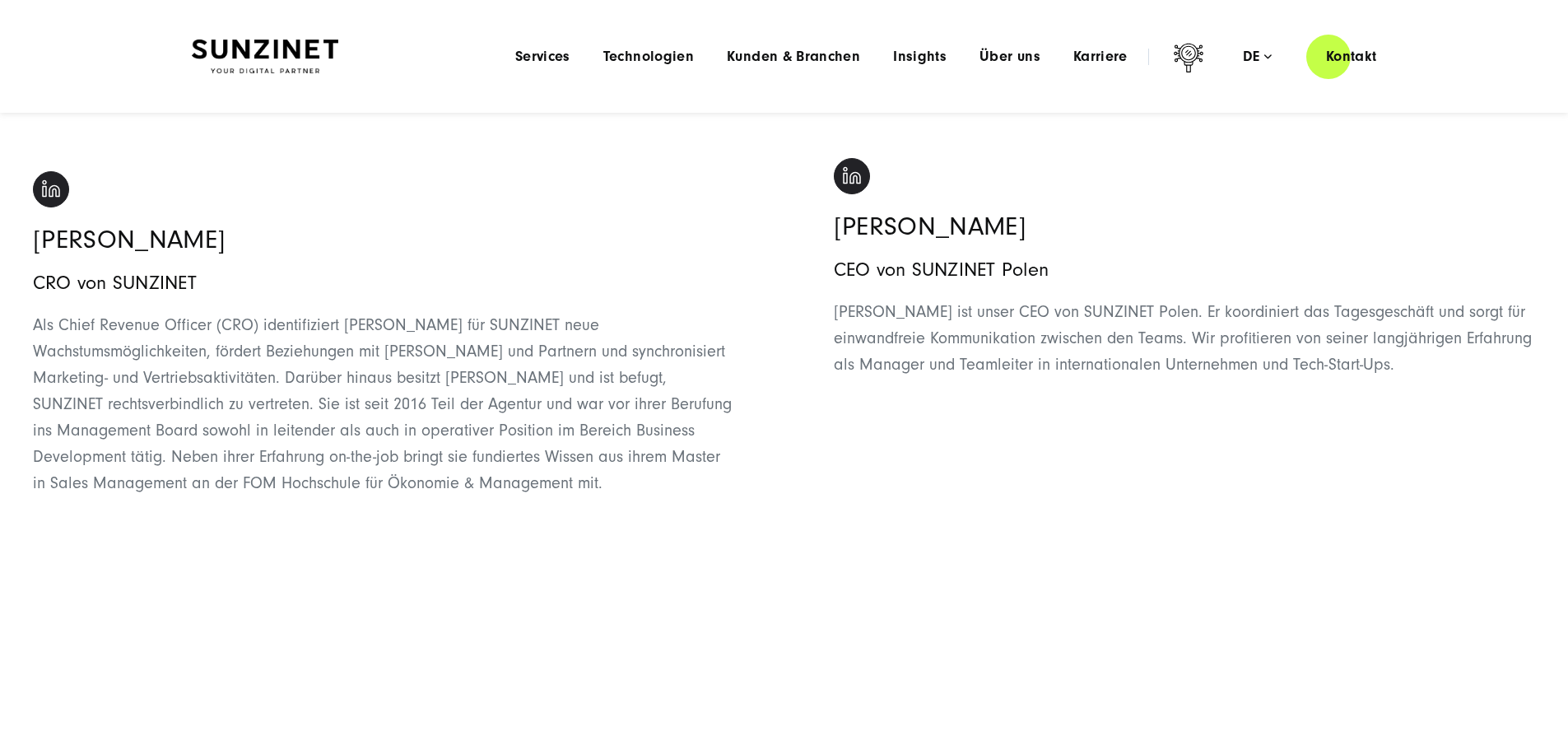
scroll to position [2222, 0]
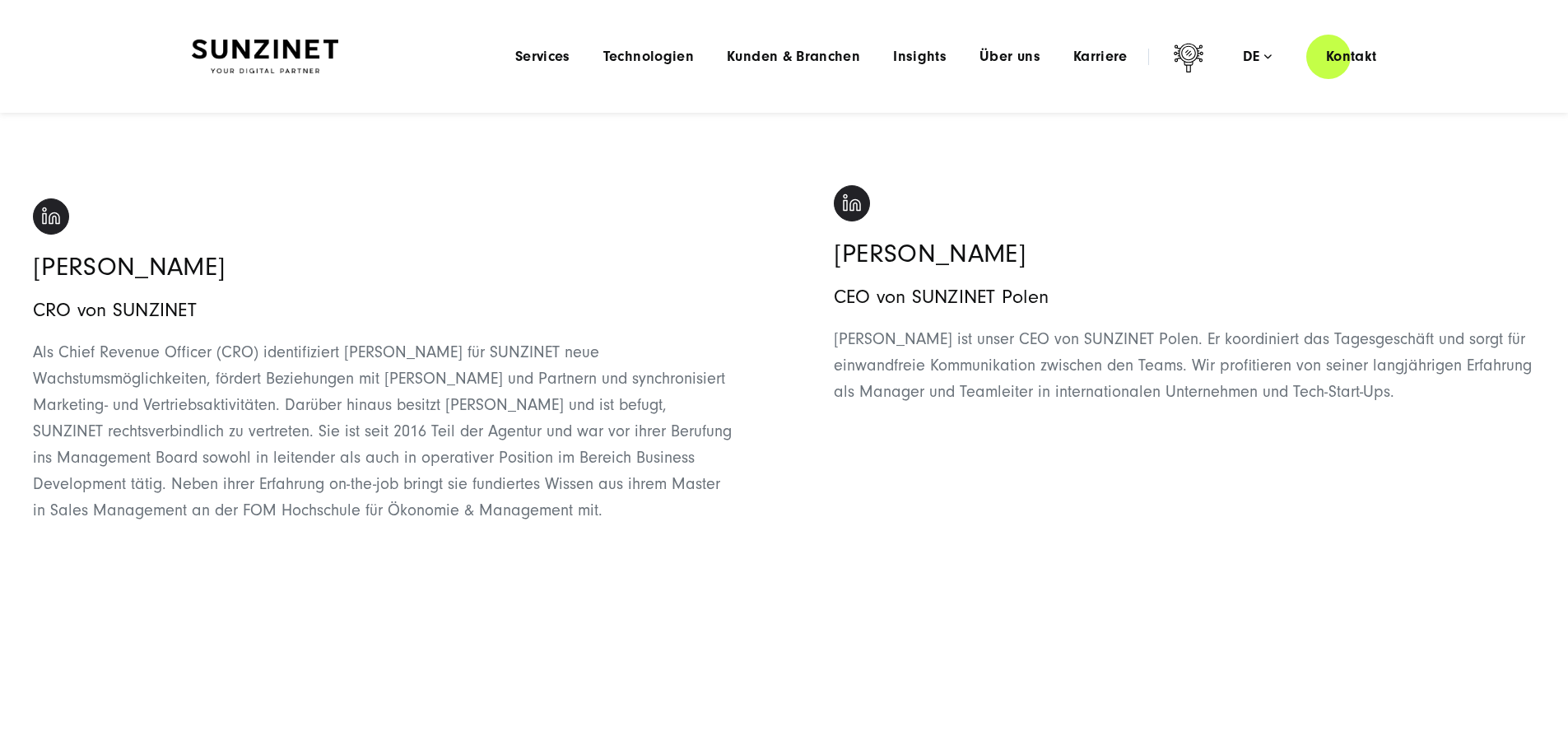
click at [976, 43] on div "Menu Services Menu Full Service Digitalagentur Wir lösen komplexe Herausforderu…" at bounding box center [947, 55] width 898 height 47
click at [980, 62] on span "Über uns" at bounding box center [1010, 56] width 61 height 17
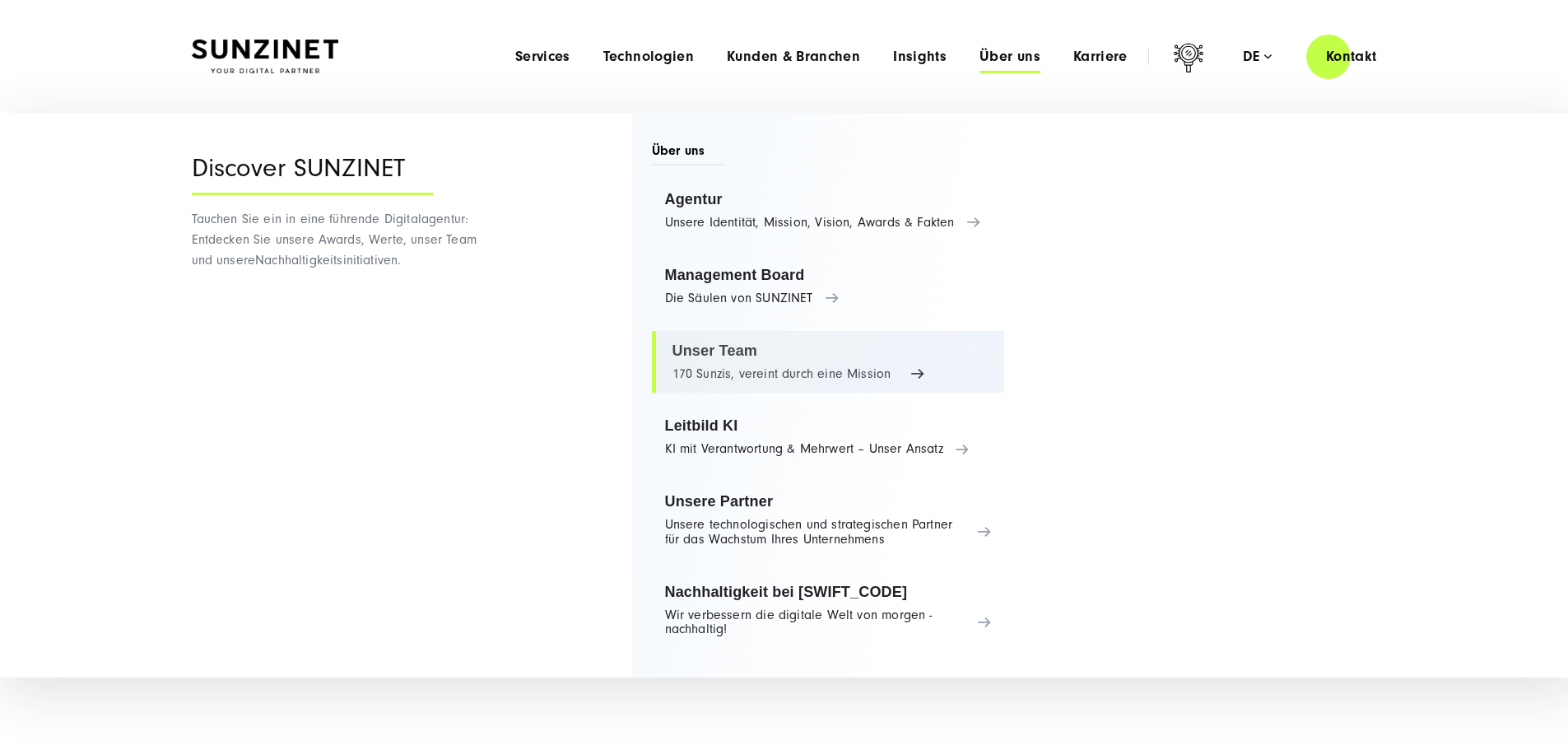
click at [789, 370] on link "Unser Team 170 Sunzis, vereint durch eine Mission" at bounding box center [828, 361] width 354 height 62
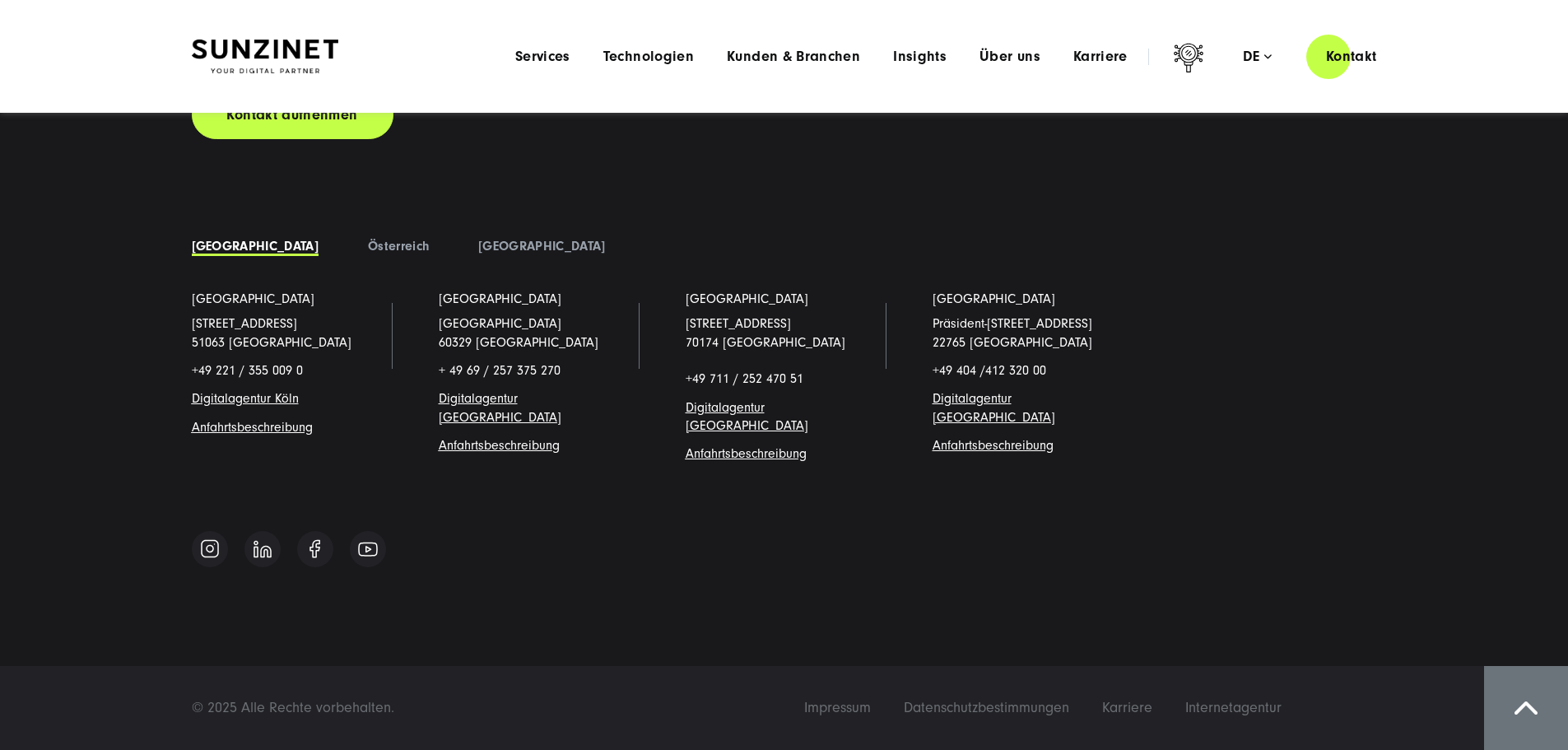
scroll to position [19438, 0]
click at [980, 57] on span "Über uns" at bounding box center [1010, 56] width 61 height 17
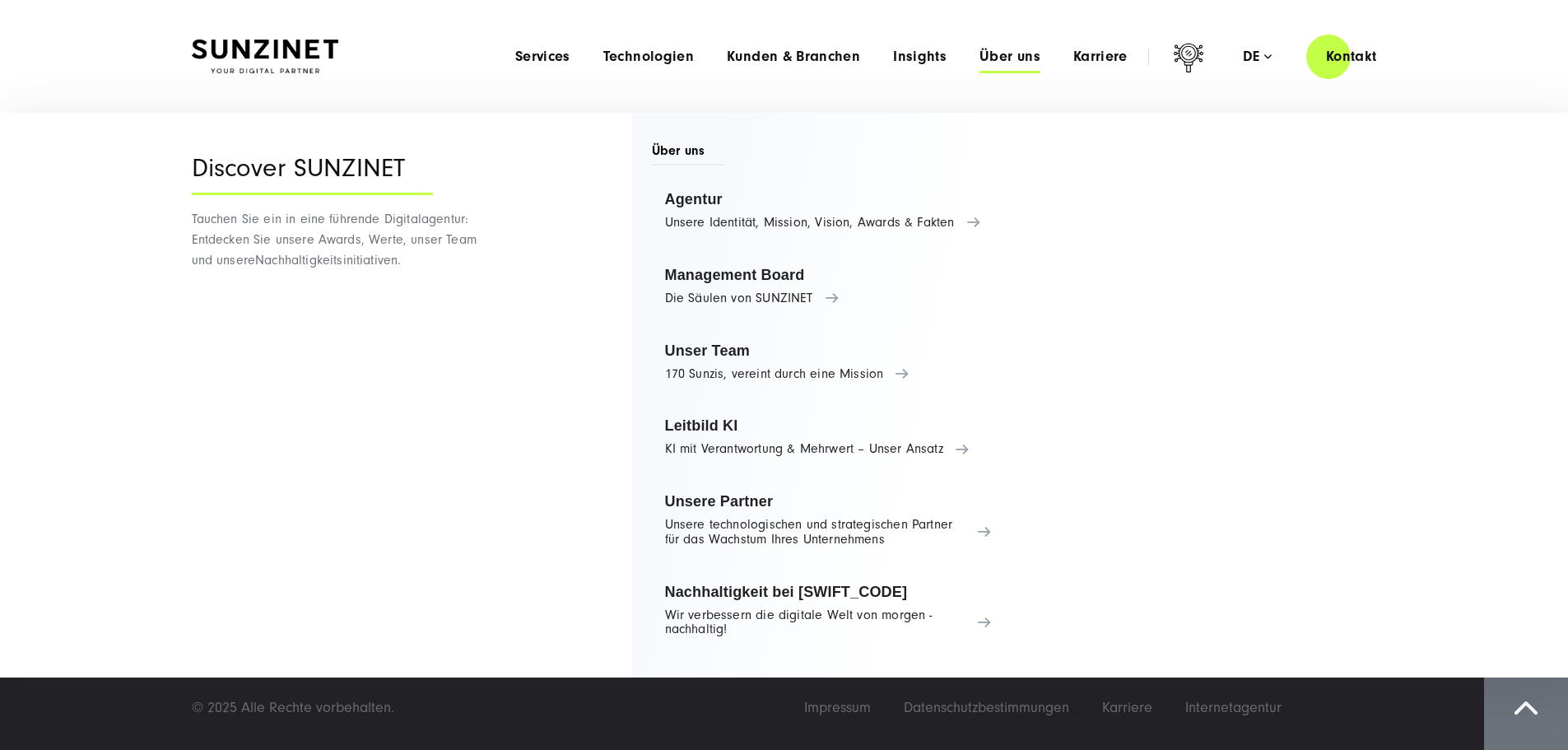
scroll to position [19444, 0]
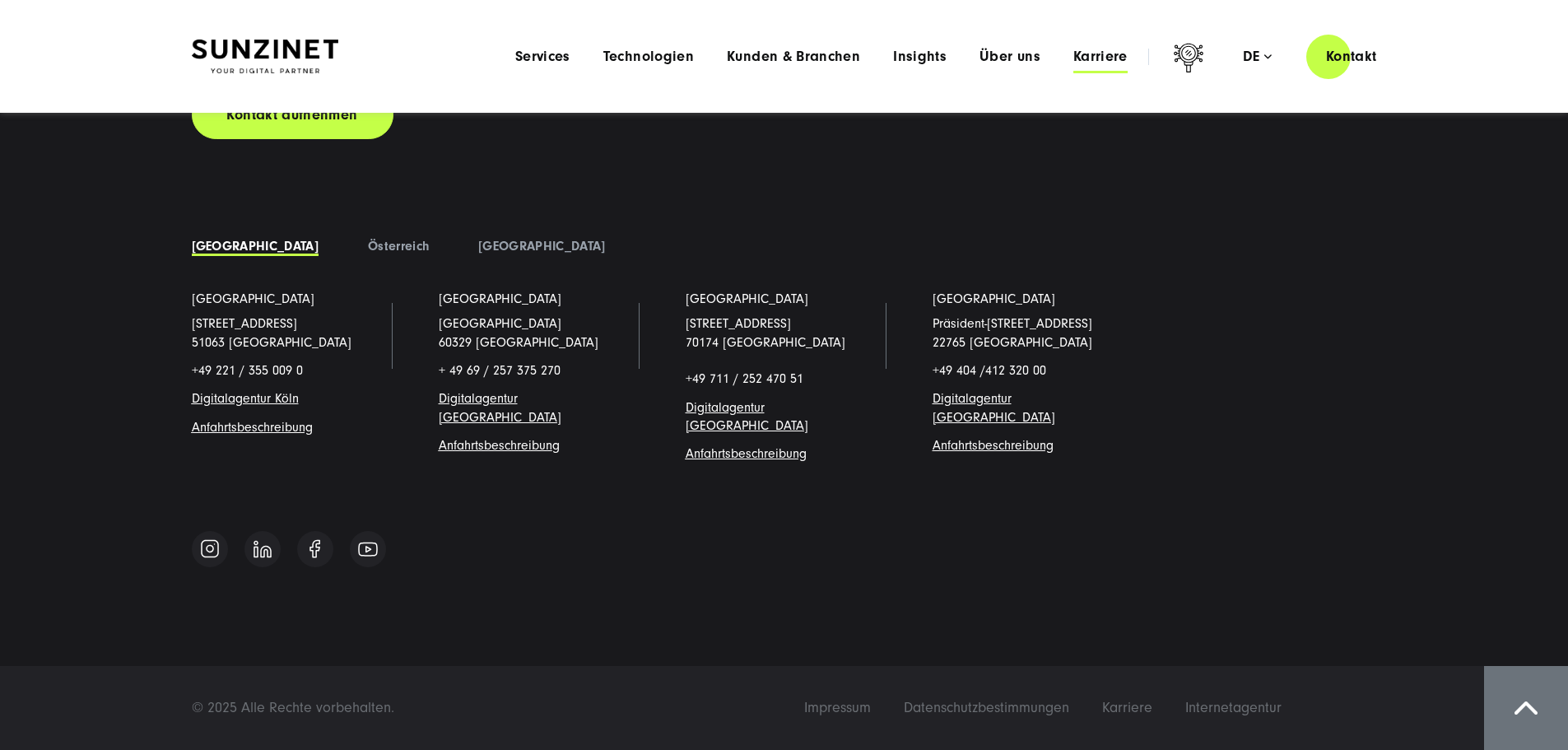
click at [1073, 52] on span "Karriere" at bounding box center [1100, 56] width 55 height 17
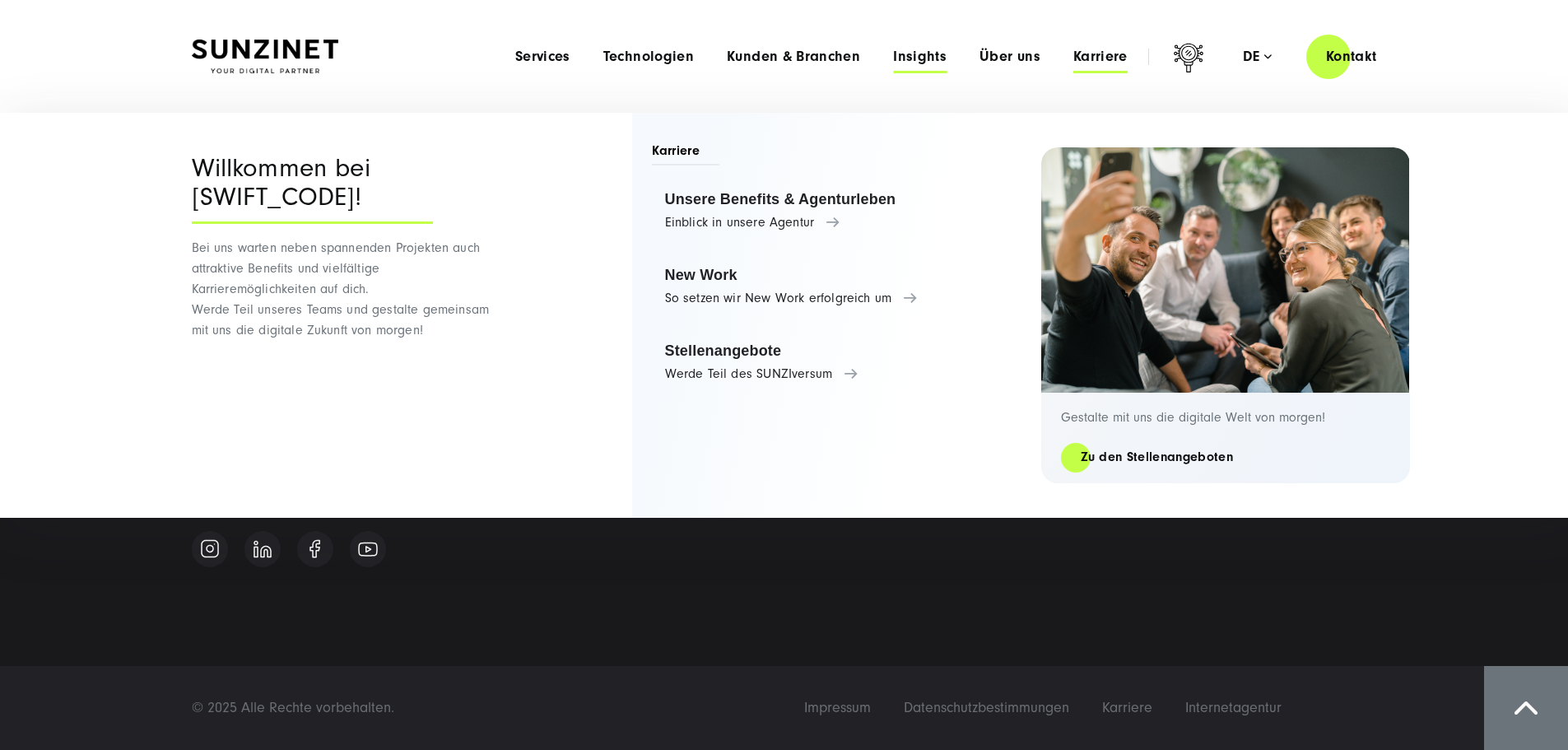
click at [899, 62] on span "Insights" at bounding box center [919, 56] width 54 height 17
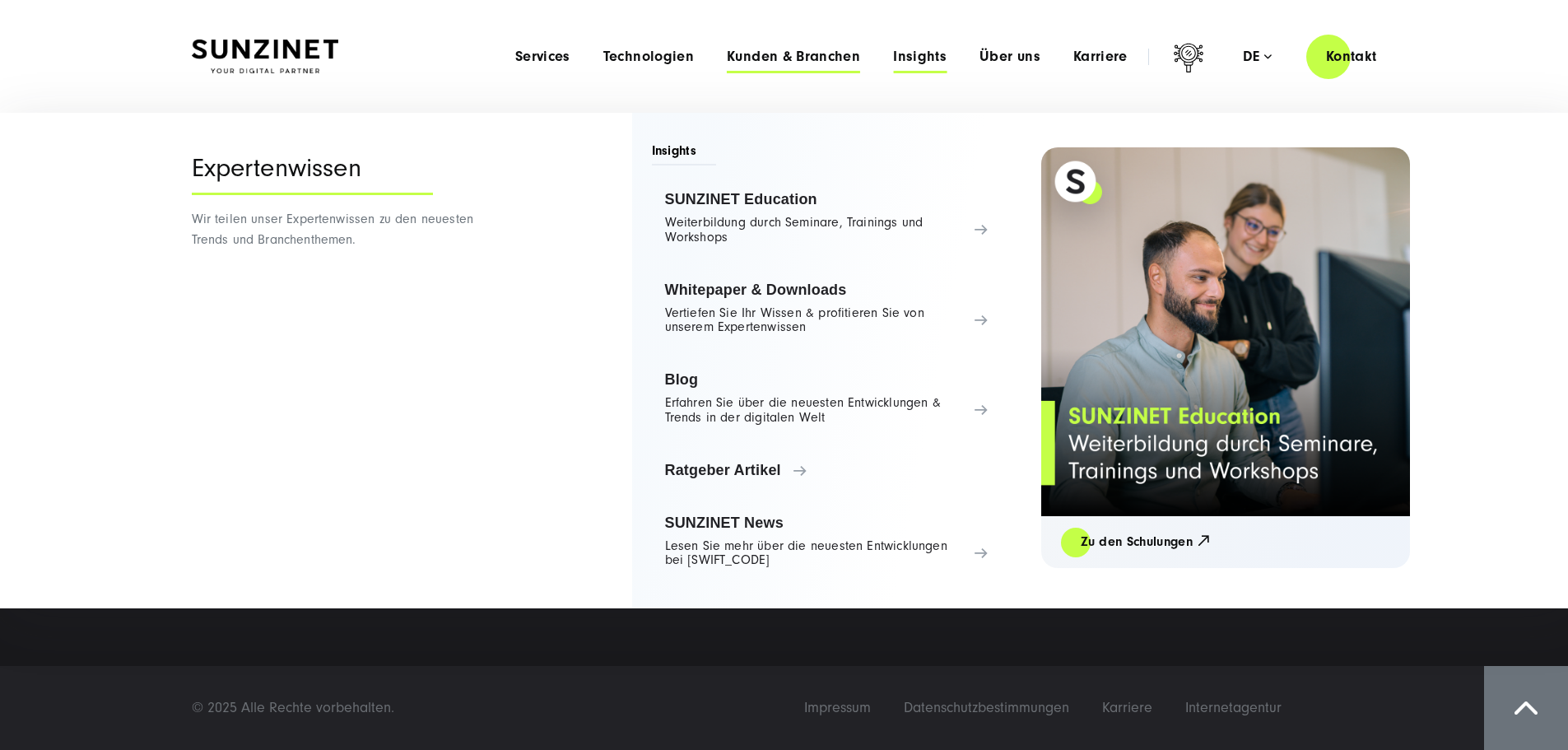
click at [726, 57] on span "Kunden & Branchen" at bounding box center [793, 56] width 134 height 17
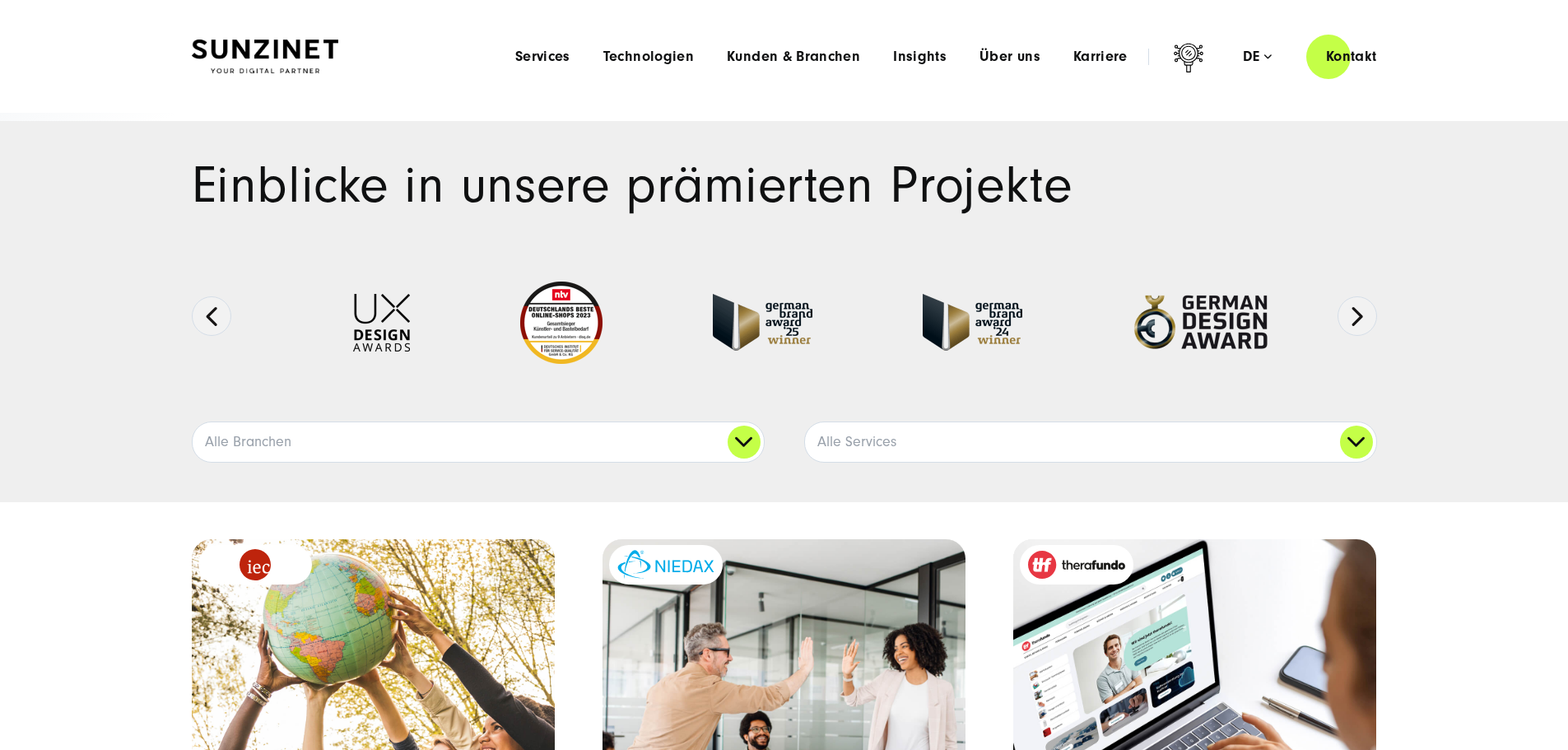
click at [623, 67] on div "Menu Services Menu Full Service Digitalagentur Wir lösen komplexe Herausforderu…" at bounding box center [947, 55] width 898 height 47
click at [606, 54] on span "Technologien" at bounding box center [648, 56] width 91 height 17
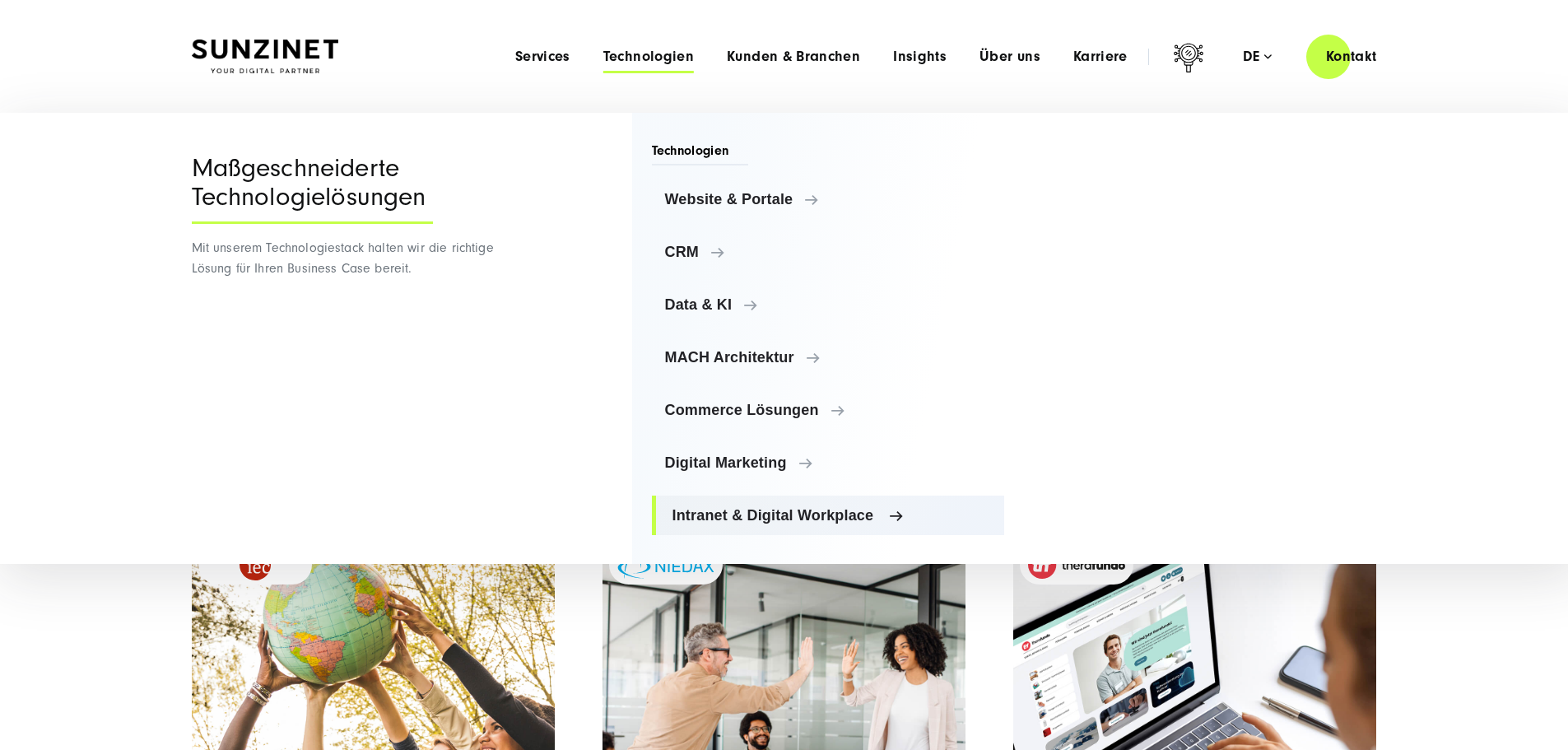
click at [785, 521] on span "Intranet & Digital Workplace" at bounding box center [832, 515] width 319 height 17
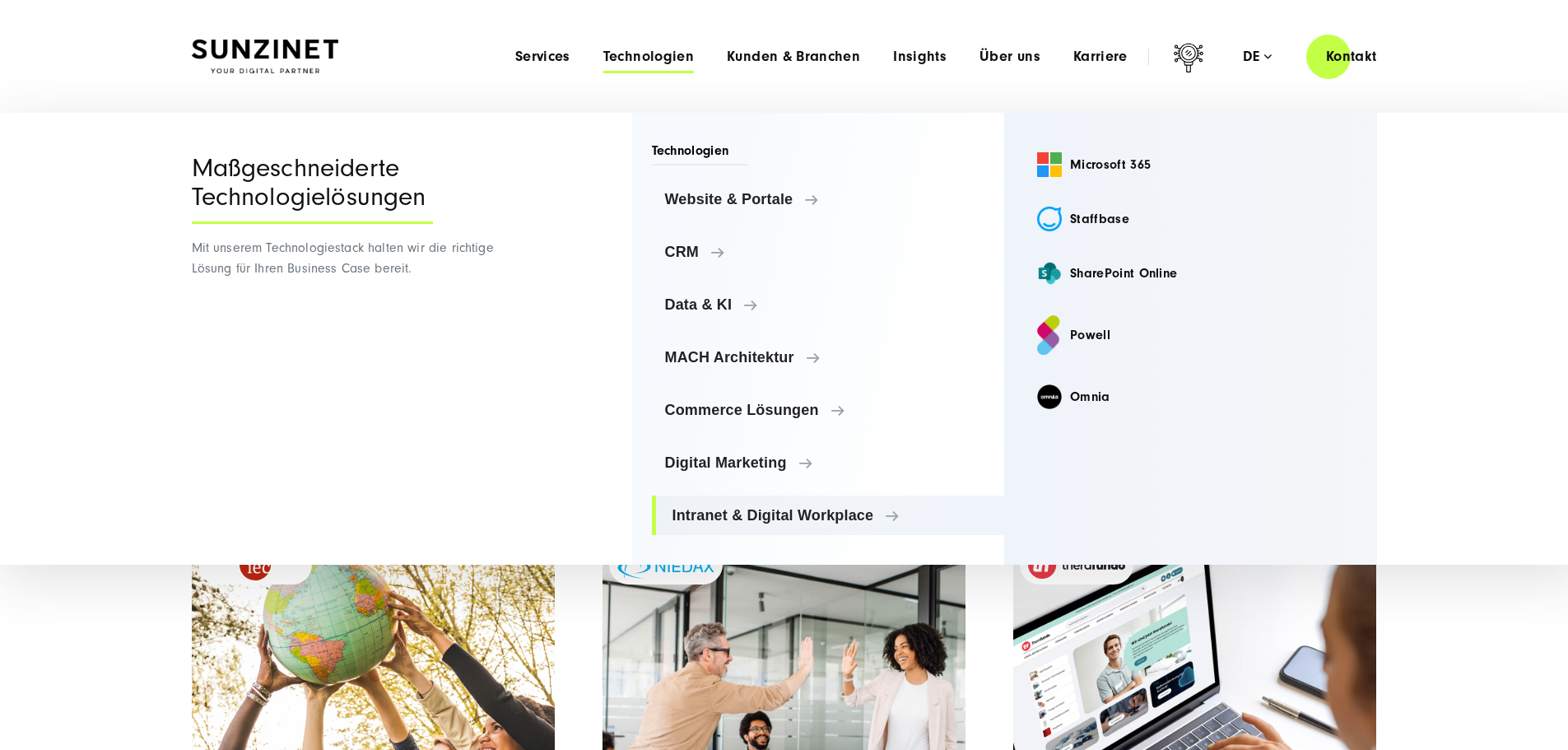
click at [753, 484] on ul "Website & Portale Website & Portale TYPO3 Storyblok Contentful CRM" at bounding box center [828, 357] width 354 height 355
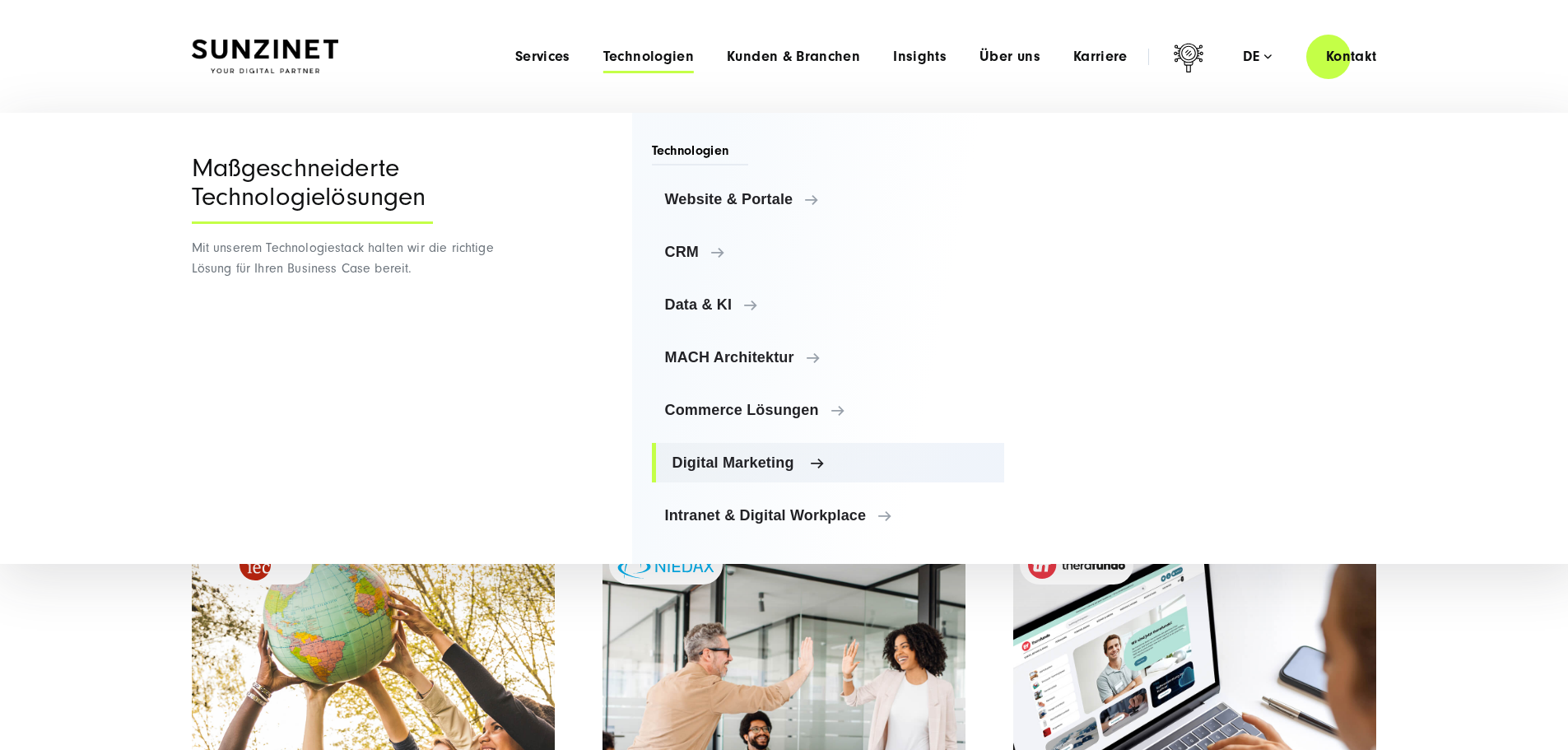
click at [749, 464] on span "Digital Marketing" at bounding box center [832, 462] width 319 height 17
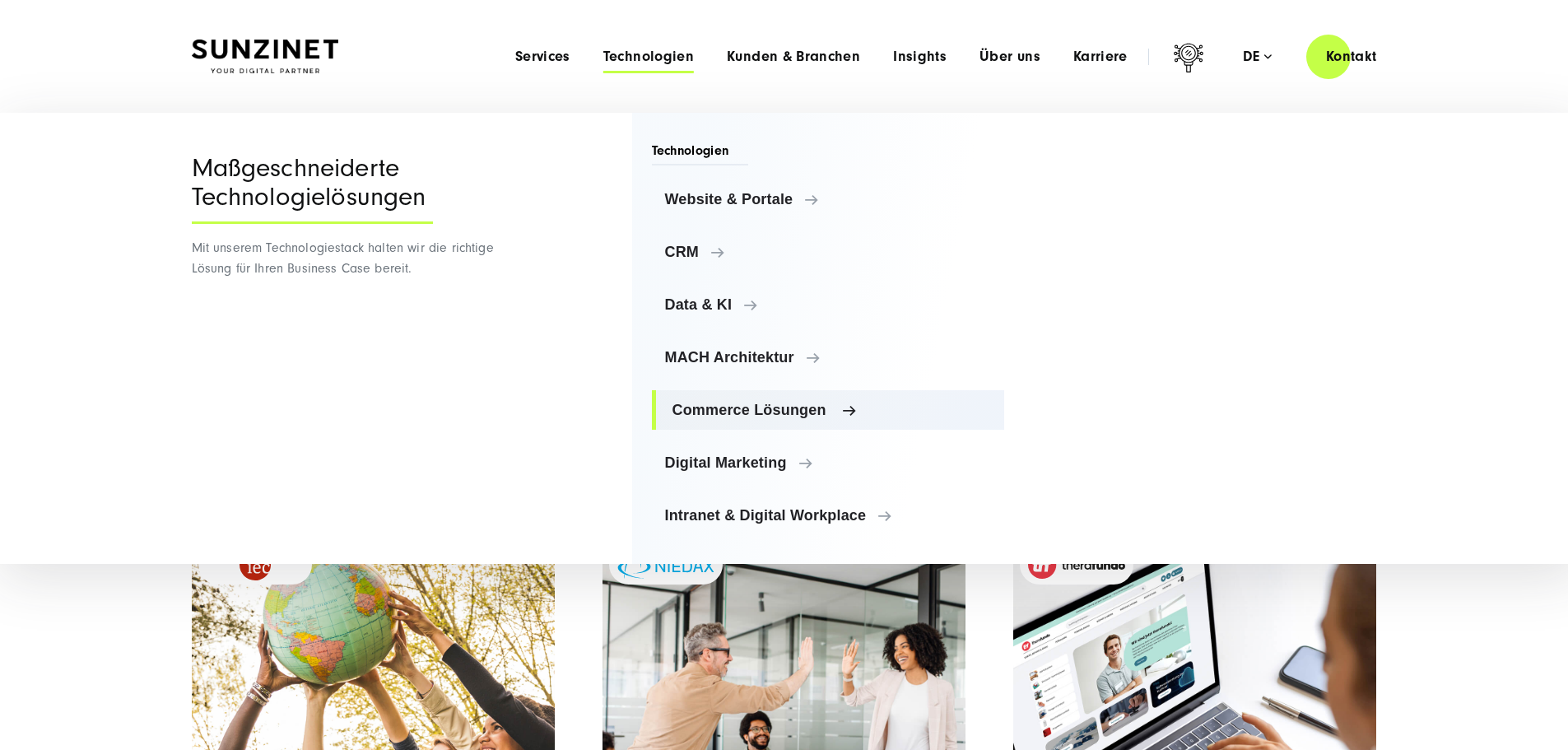
click at [736, 407] on span "Commerce Lösungen" at bounding box center [832, 410] width 319 height 17
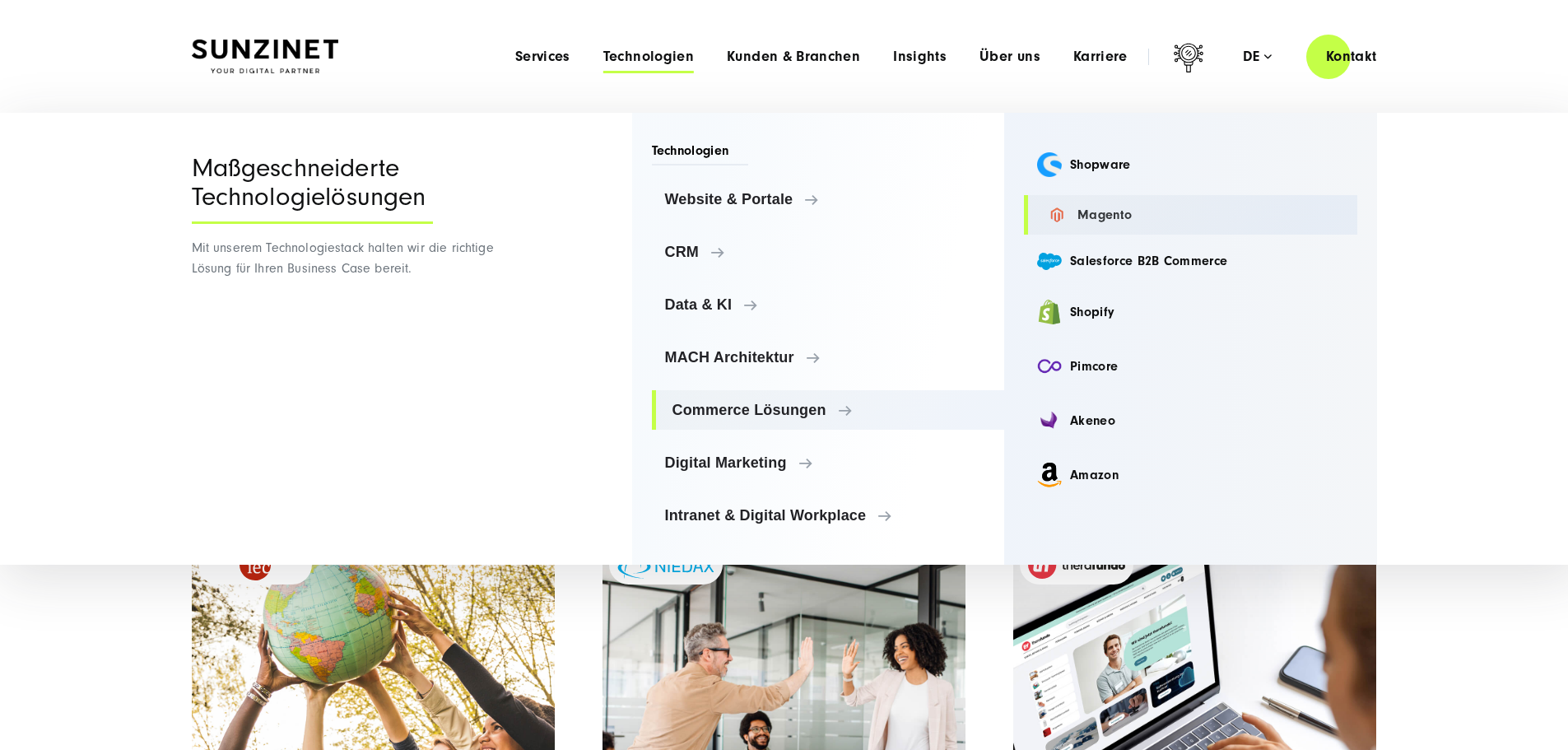
click at [1102, 197] on link "Magento" at bounding box center [1190, 215] width 333 height 40
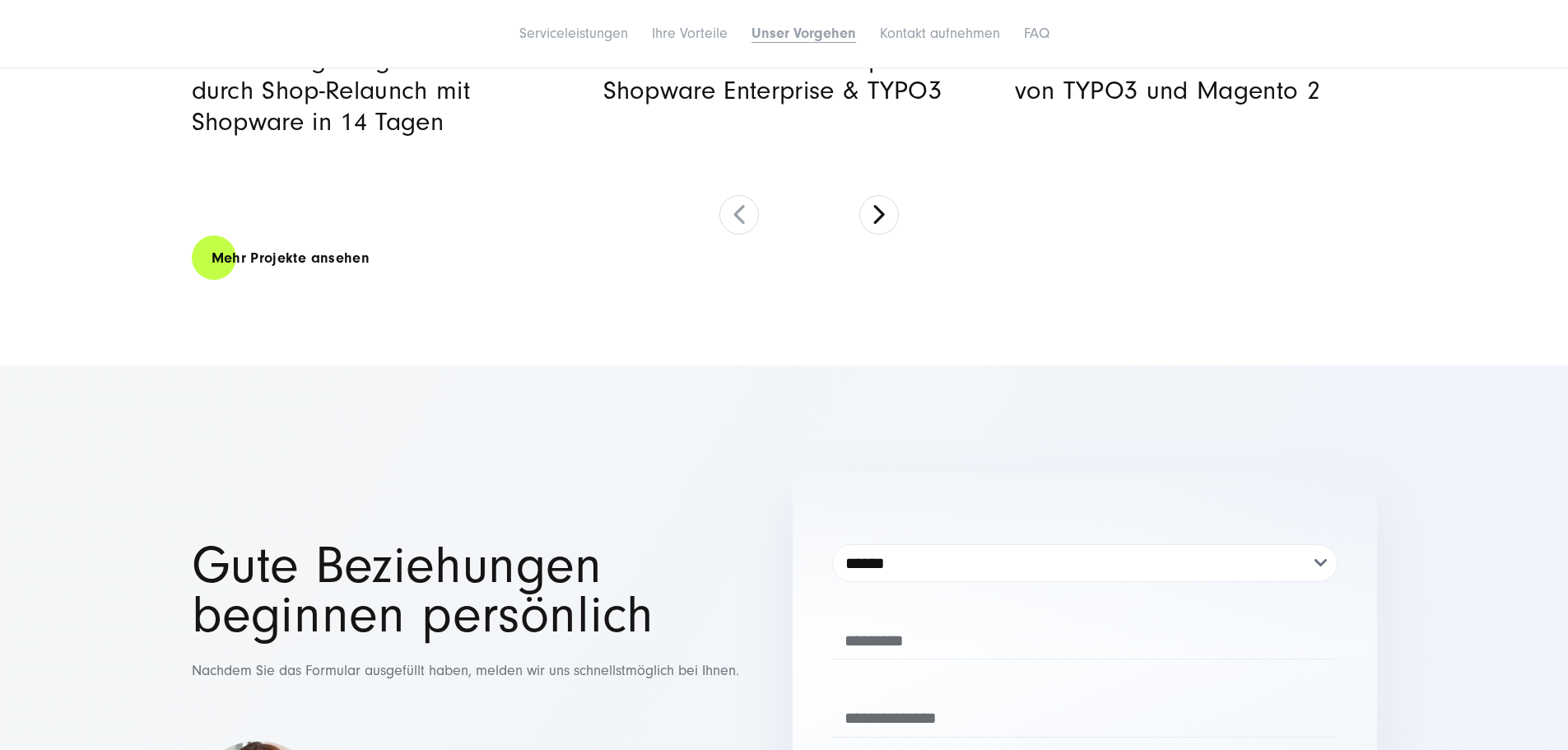
scroll to position [5843, 0]
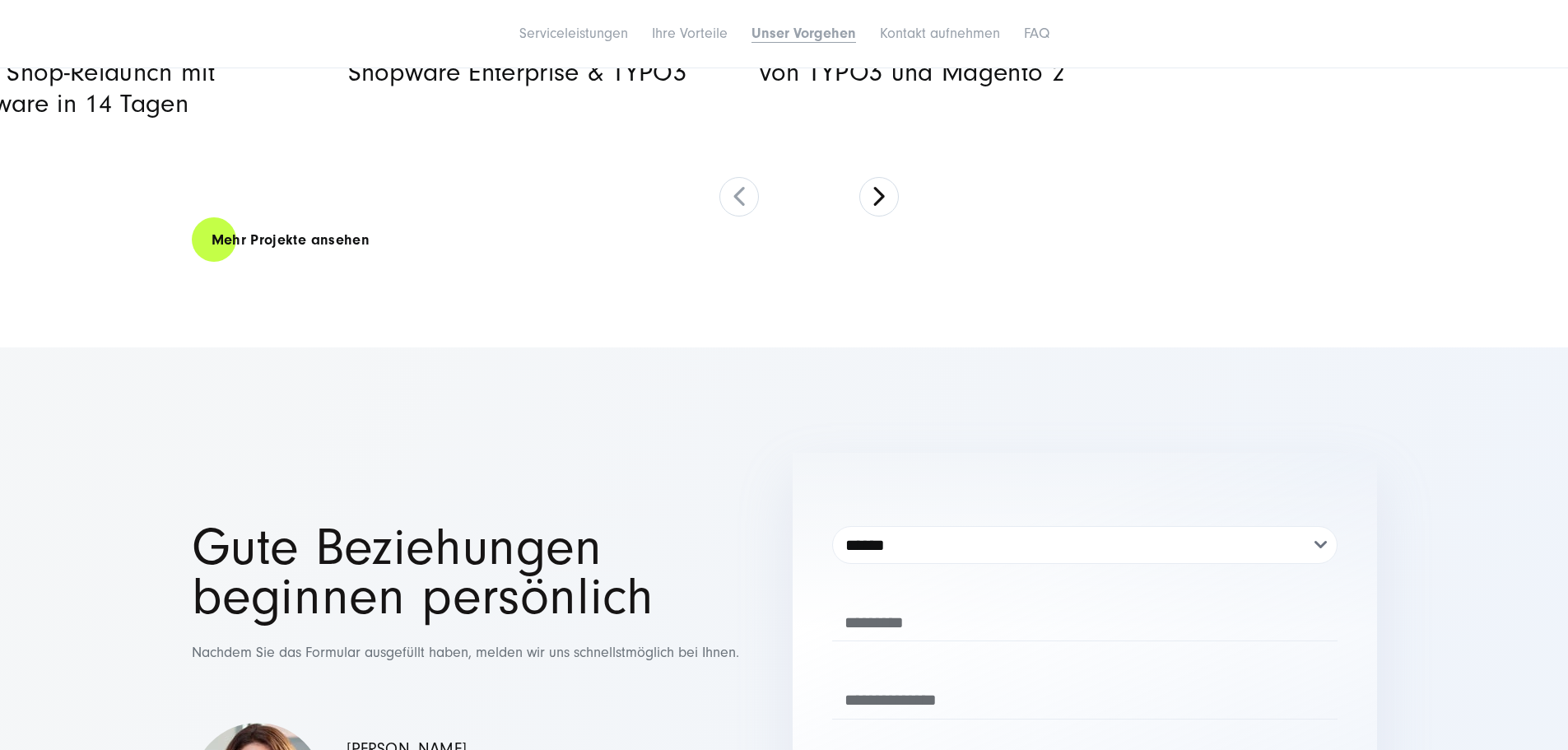
drag, startPoint x: 790, startPoint y: 368, endPoint x: 418, endPoint y: 387, distance: 372.5
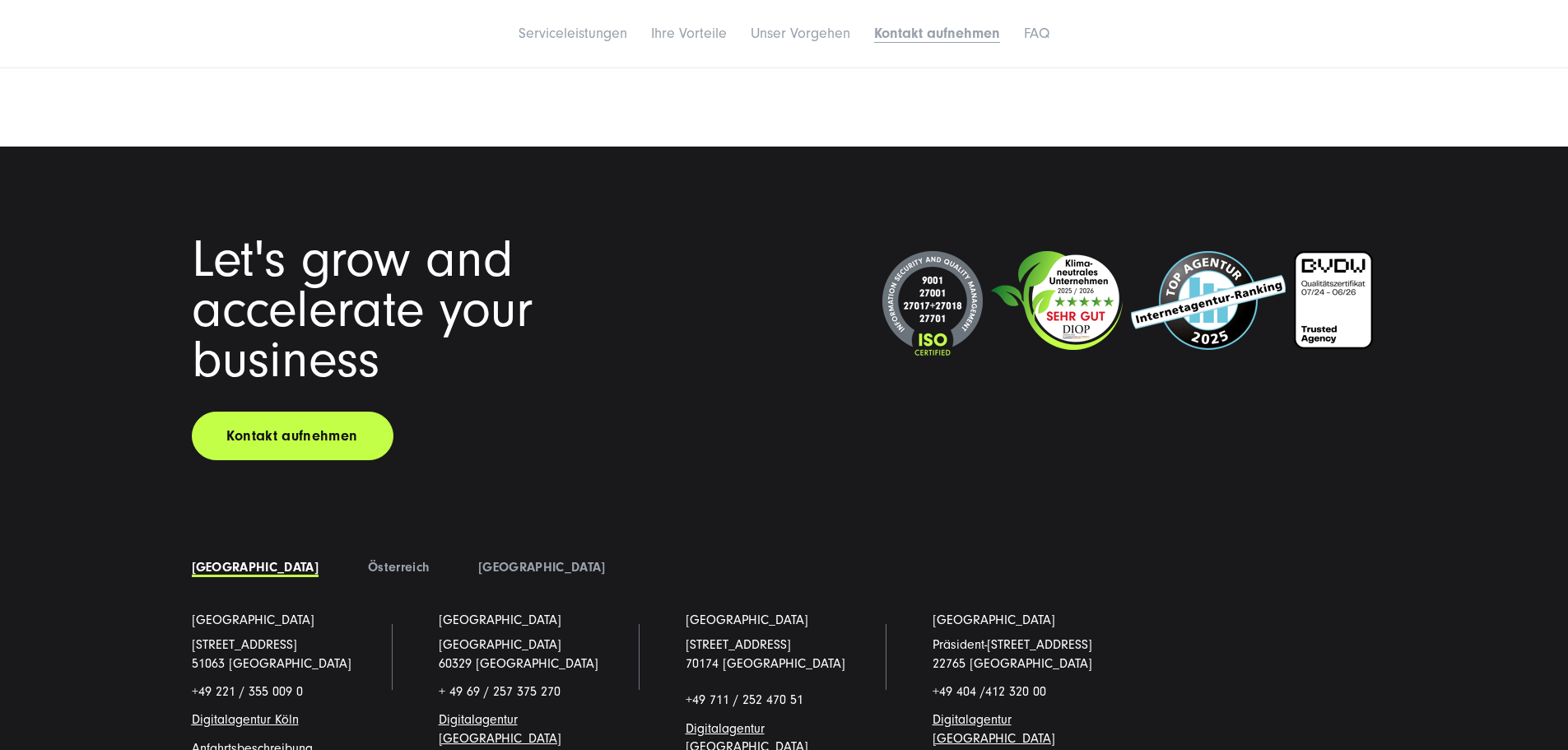
scroll to position [7324, 0]
